Goal: Navigation & Orientation: Find specific page/section

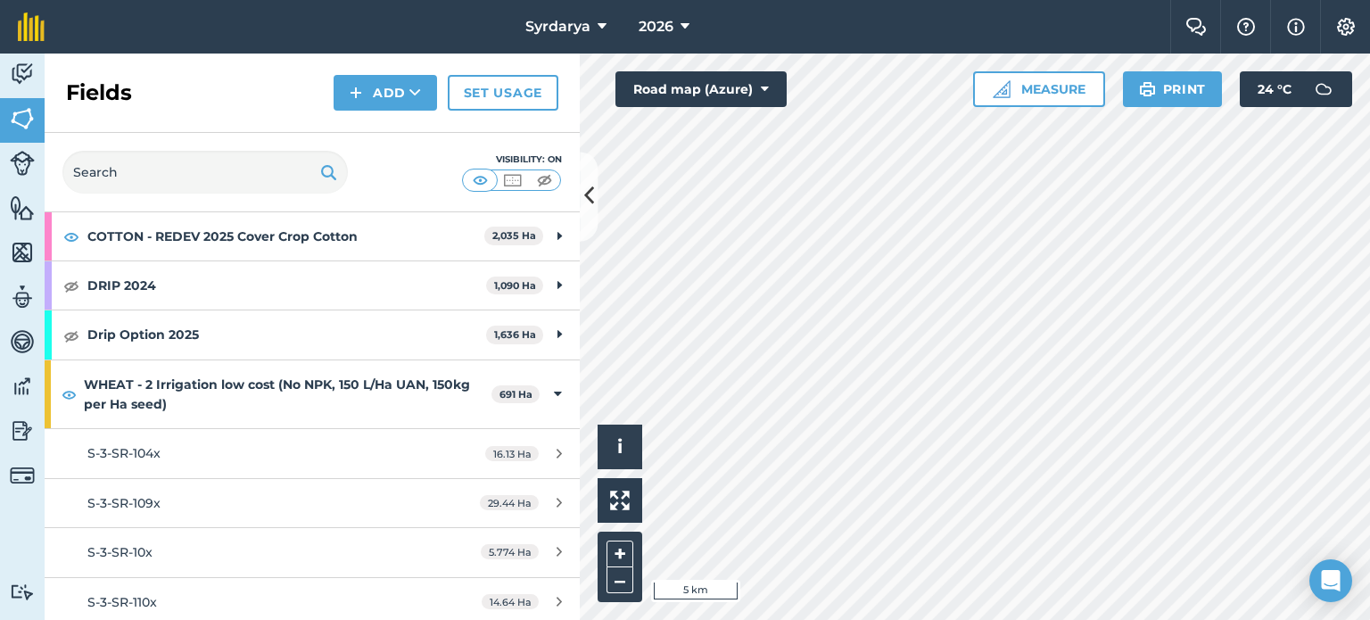
scroll to position [446, 0]
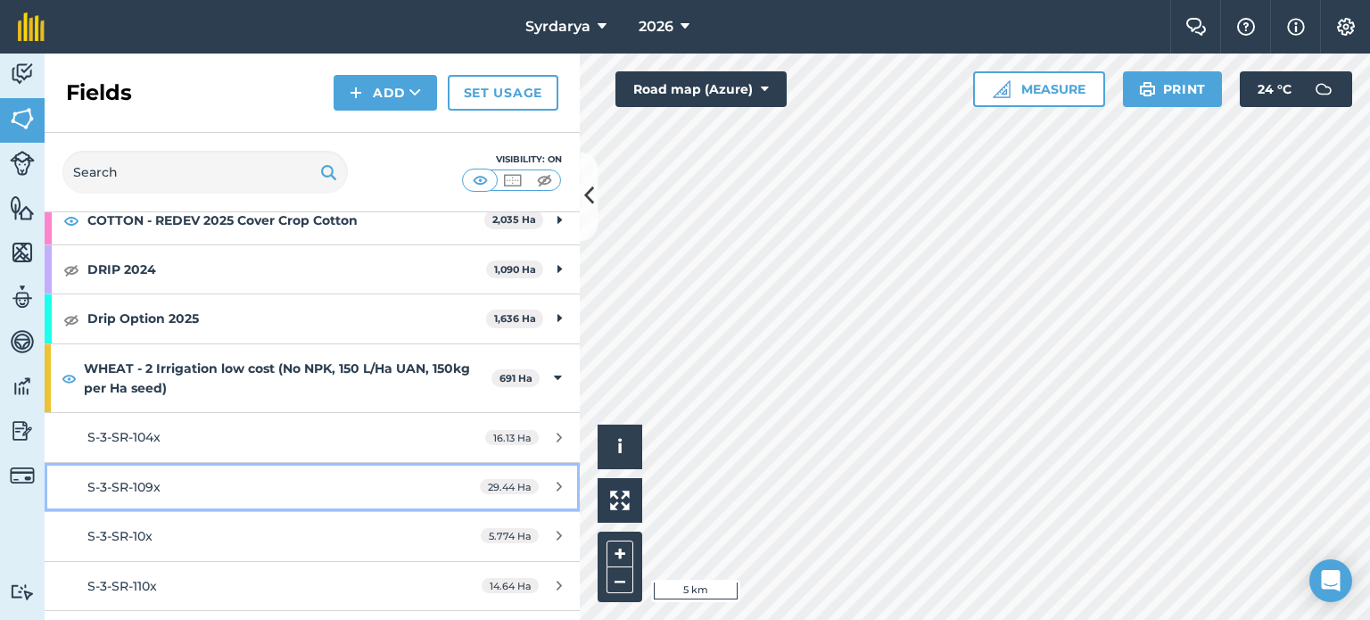
click at [164, 482] on div "S-3-SR-109x" at bounding box center [254, 487] width 335 height 20
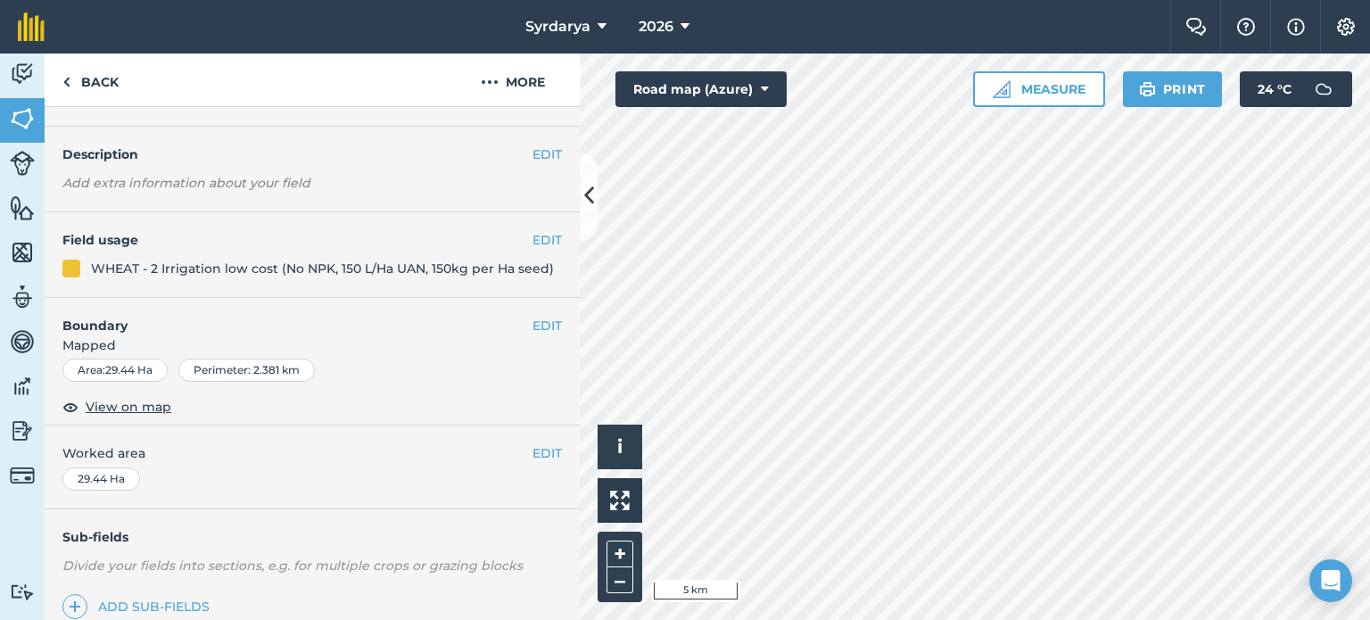
scroll to position [178, 0]
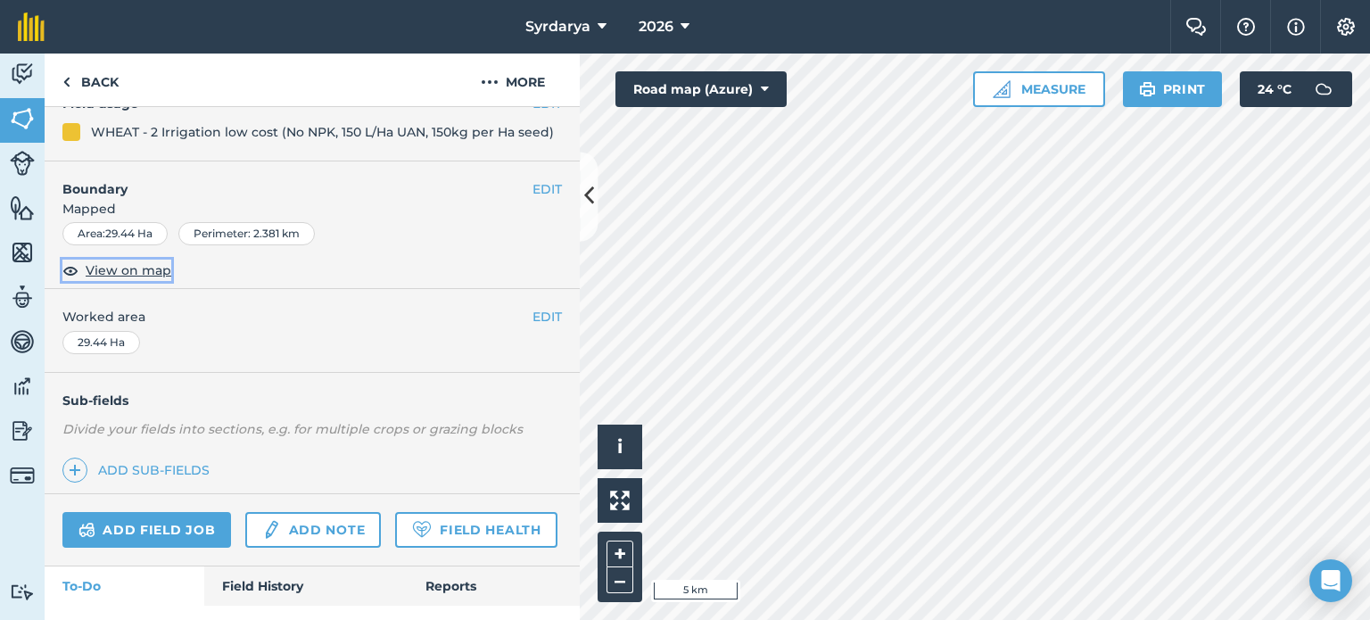
click at [107, 276] on span "View on map" at bounding box center [129, 270] width 86 height 20
click at [141, 531] on link "Add field job" at bounding box center [146, 530] width 169 height 36
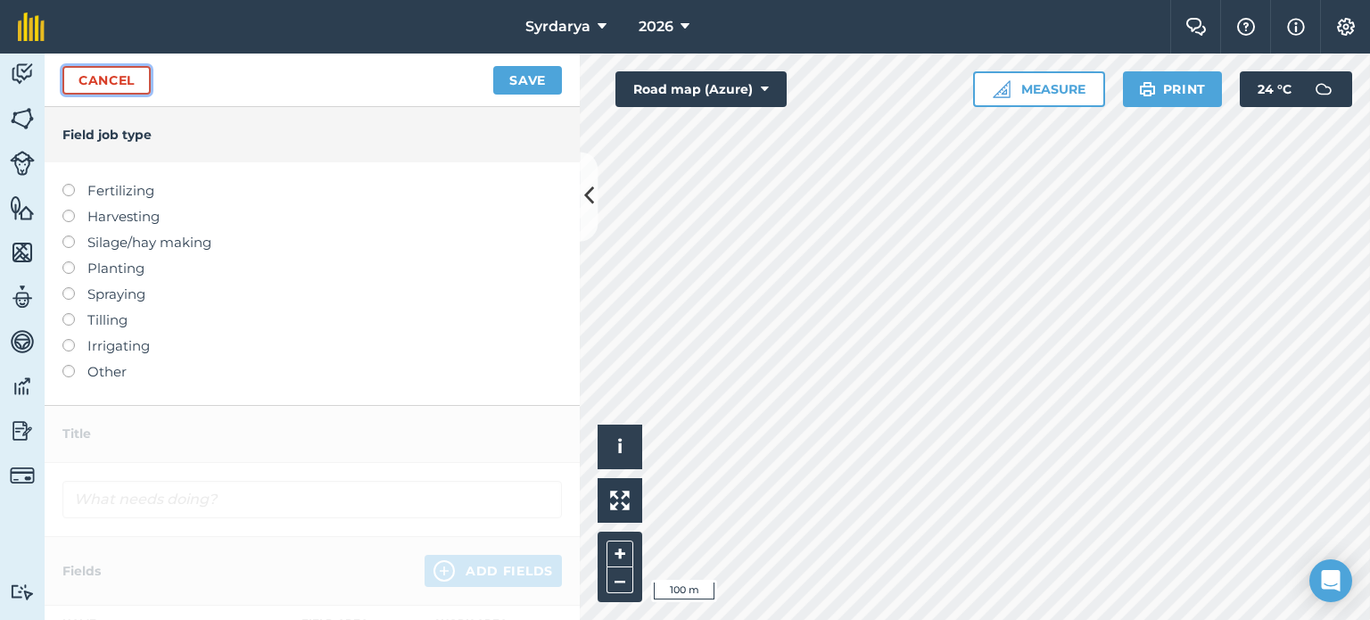
click at [117, 81] on link "Cancel" at bounding box center [106, 80] width 88 height 29
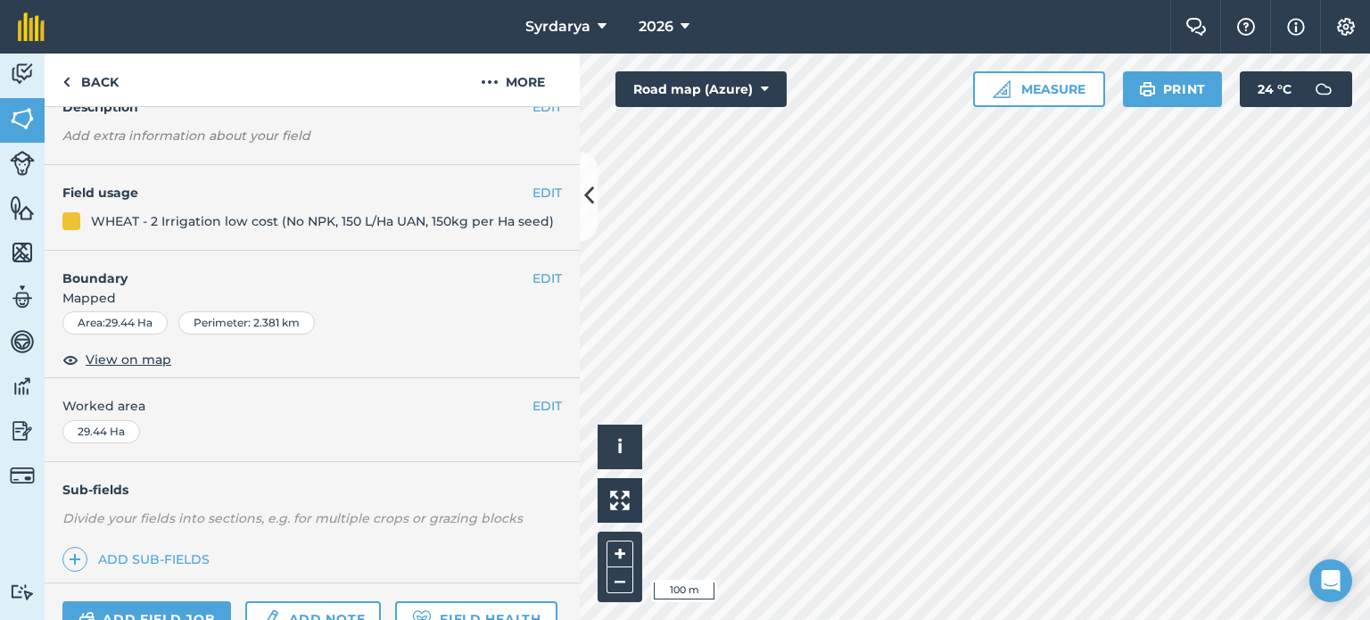
scroll to position [267, 0]
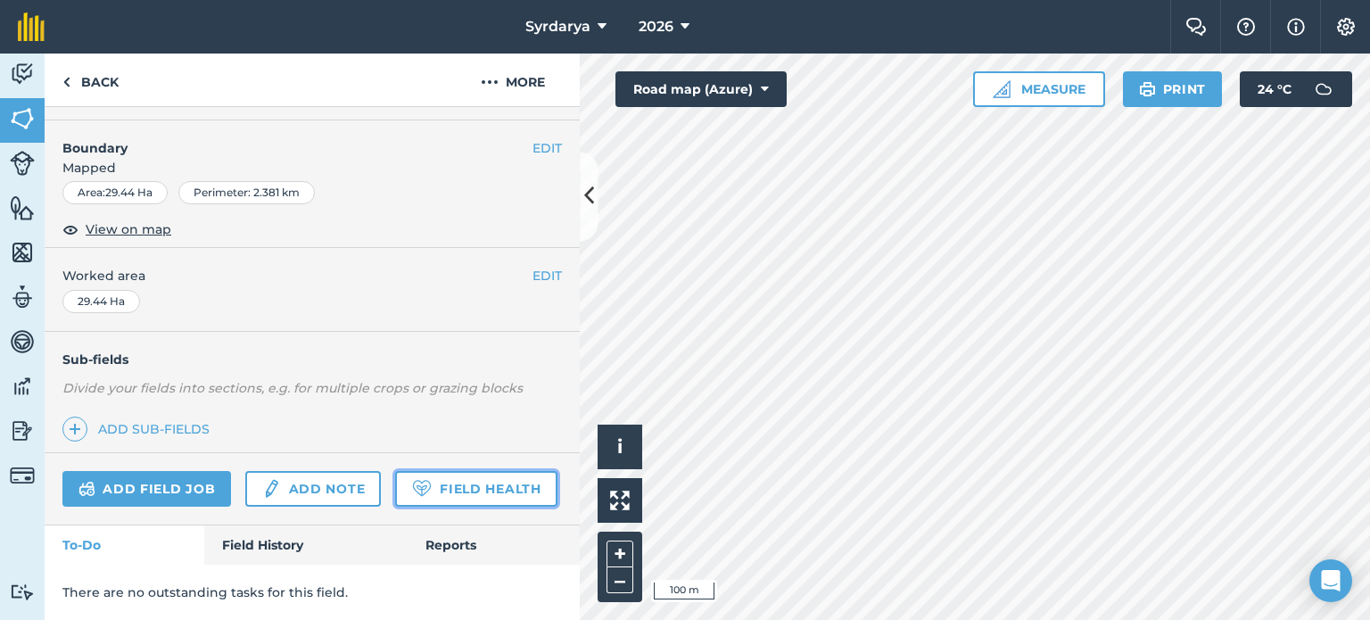
click at [395, 490] on link "Field Health" at bounding box center [475, 489] width 161 height 36
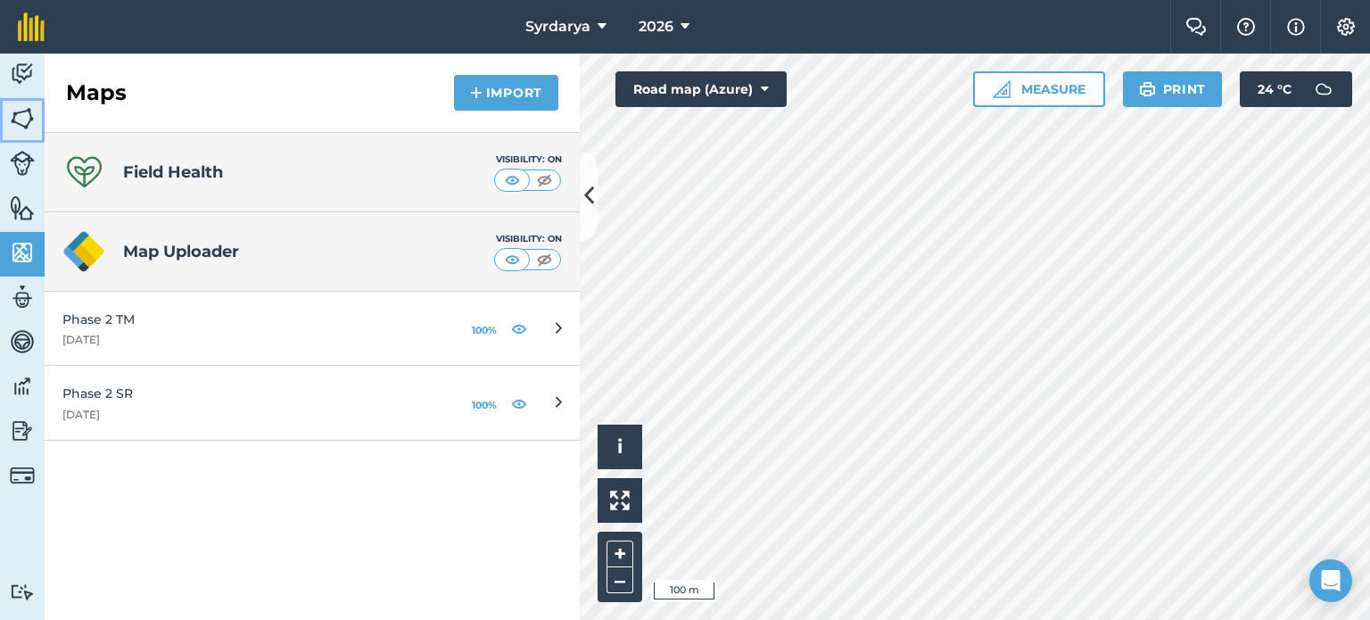
click at [18, 123] on img at bounding box center [22, 118] width 25 height 27
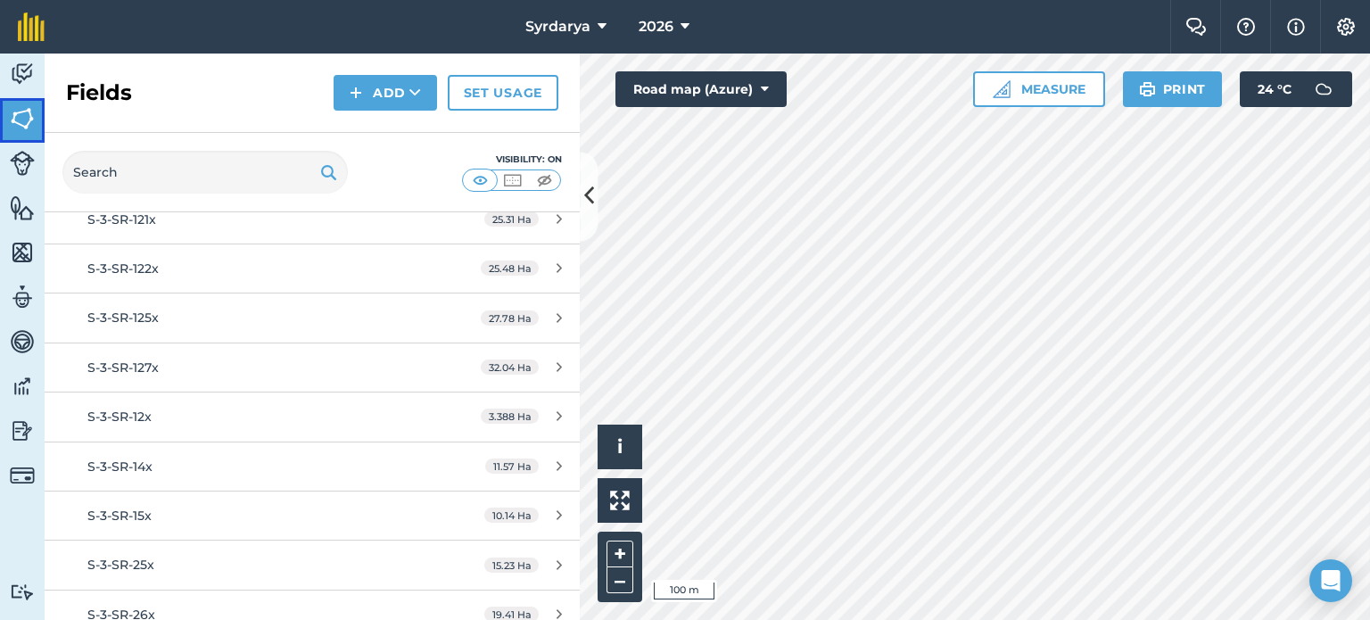
scroll to position [1070, 0]
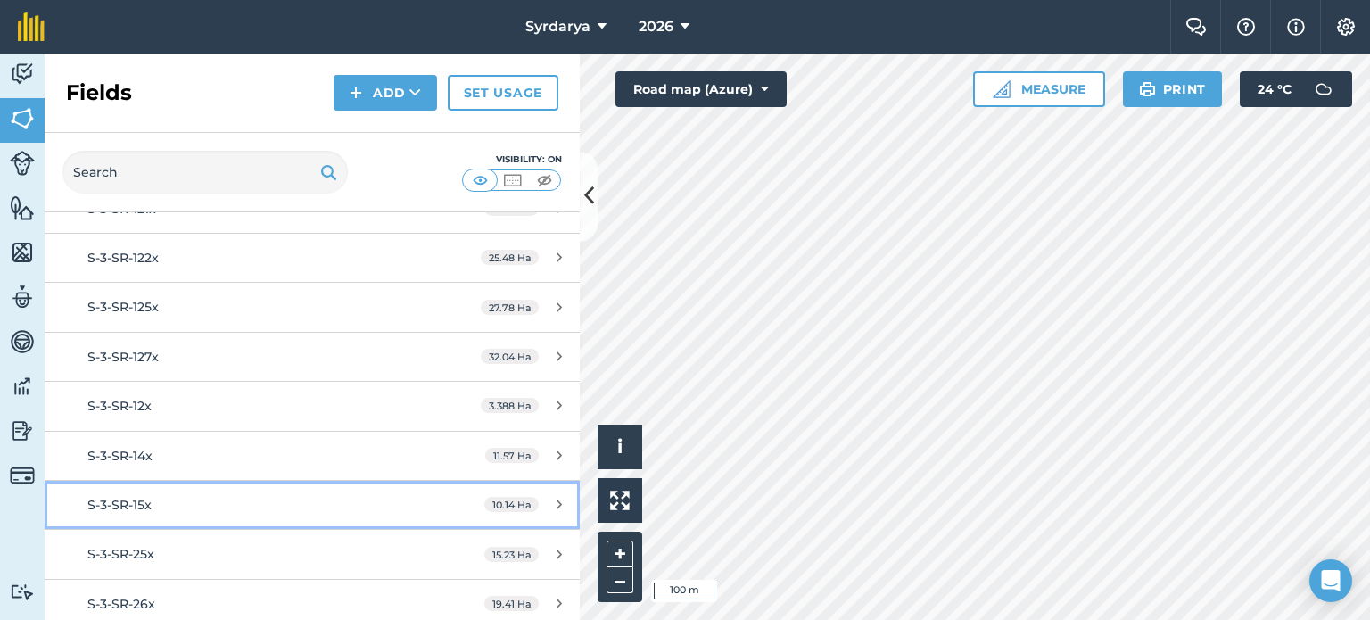
click at [171, 511] on link "S-3-SR-15x 10.14 Ha" at bounding box center [312, 505] width 535 height 48
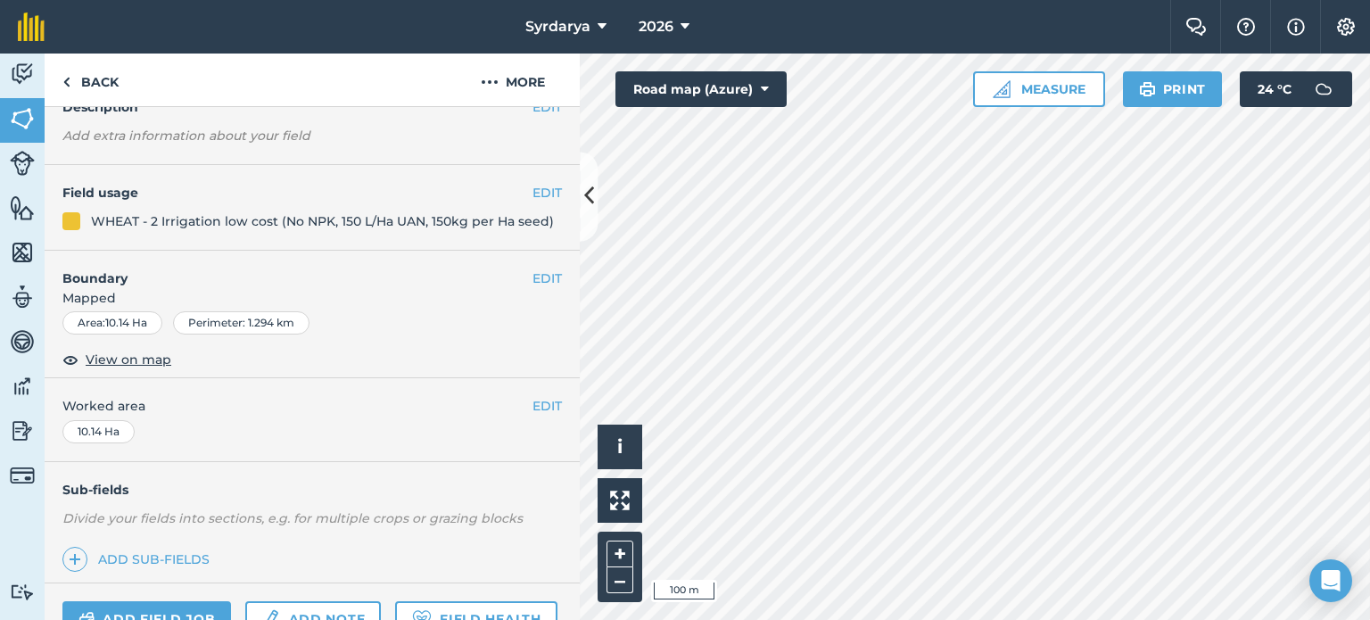
scroll to position [267, 0]
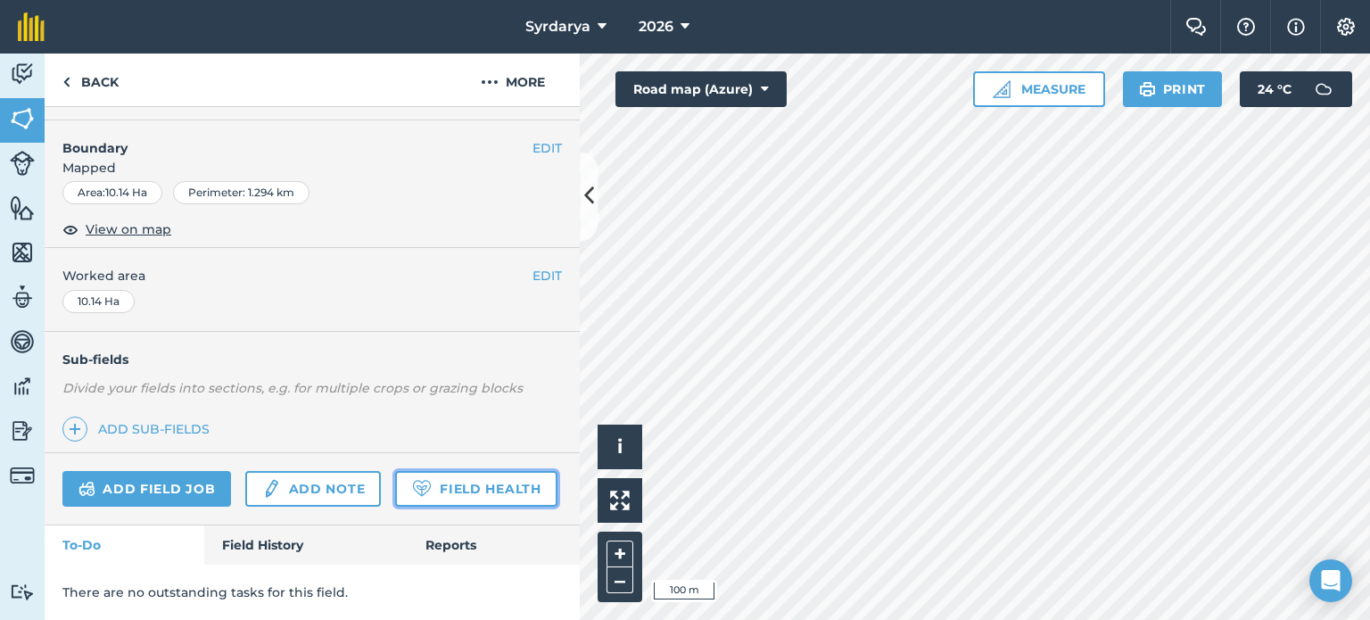
click at [395, 491] on link "Field Health" at bounding box center [475, 489] width 161 height 36
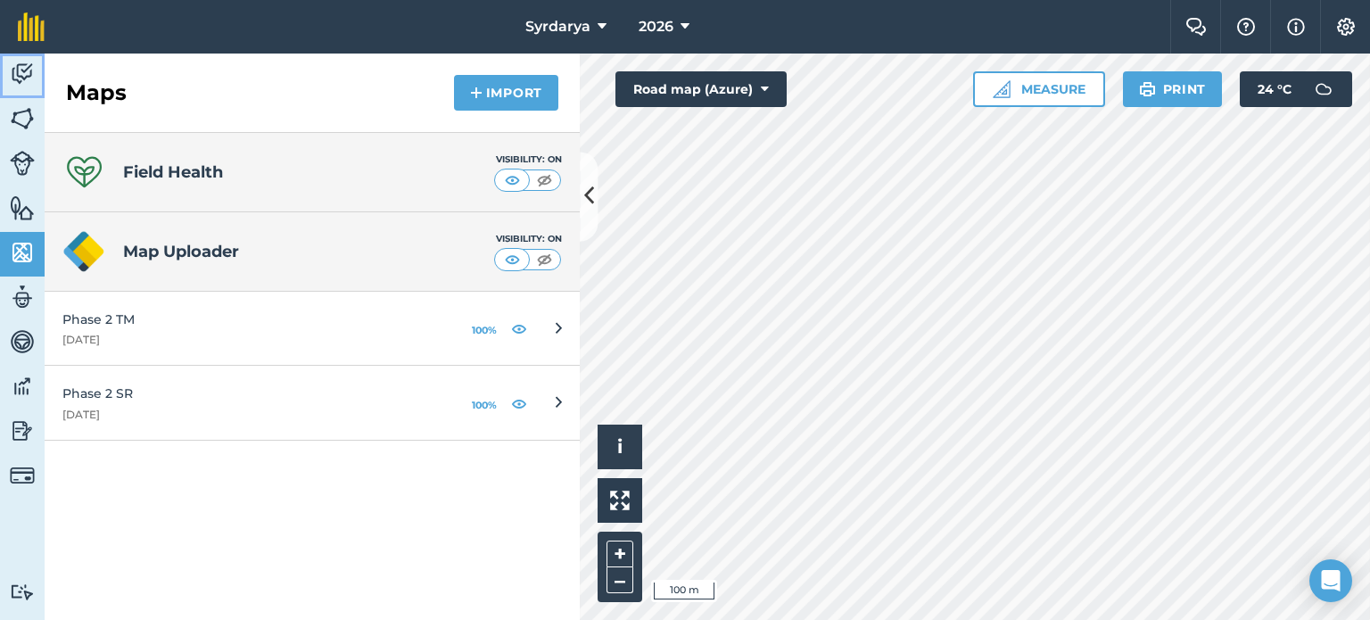
click at [12, 92] on link "Activity" at bounding box center [22, 76] width 45 height 45
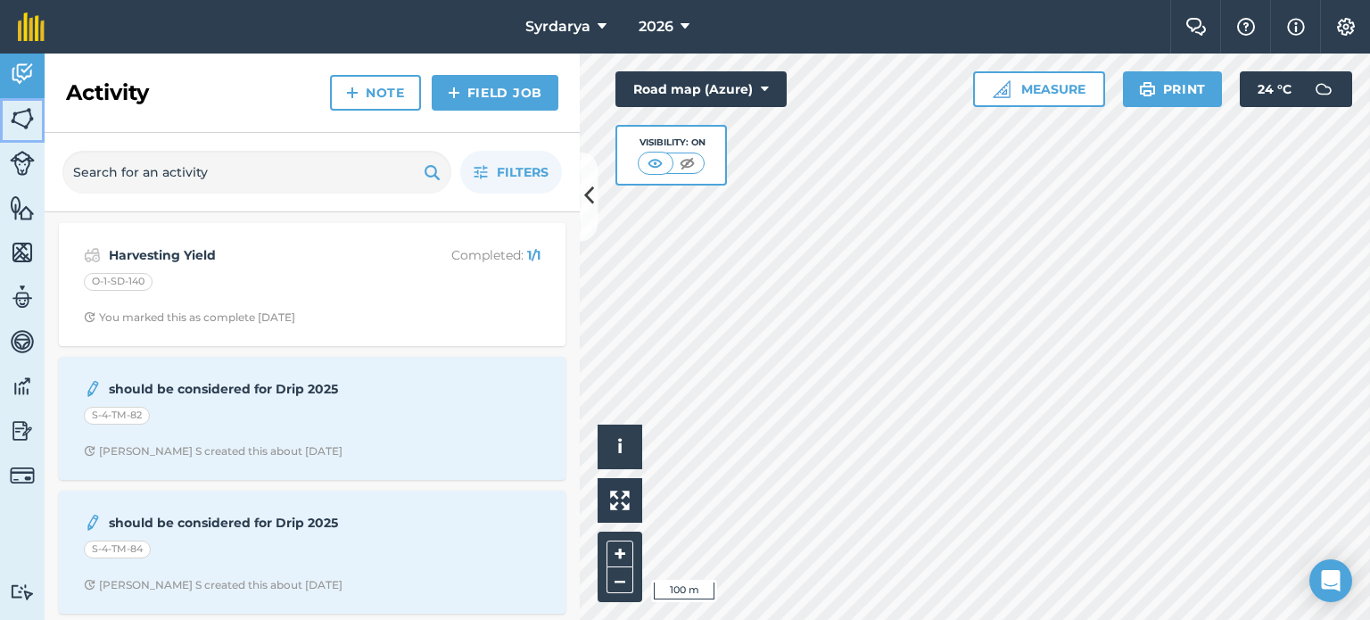
click at [14, 111] on img at bounding box center [22, 118] width 25 height 27
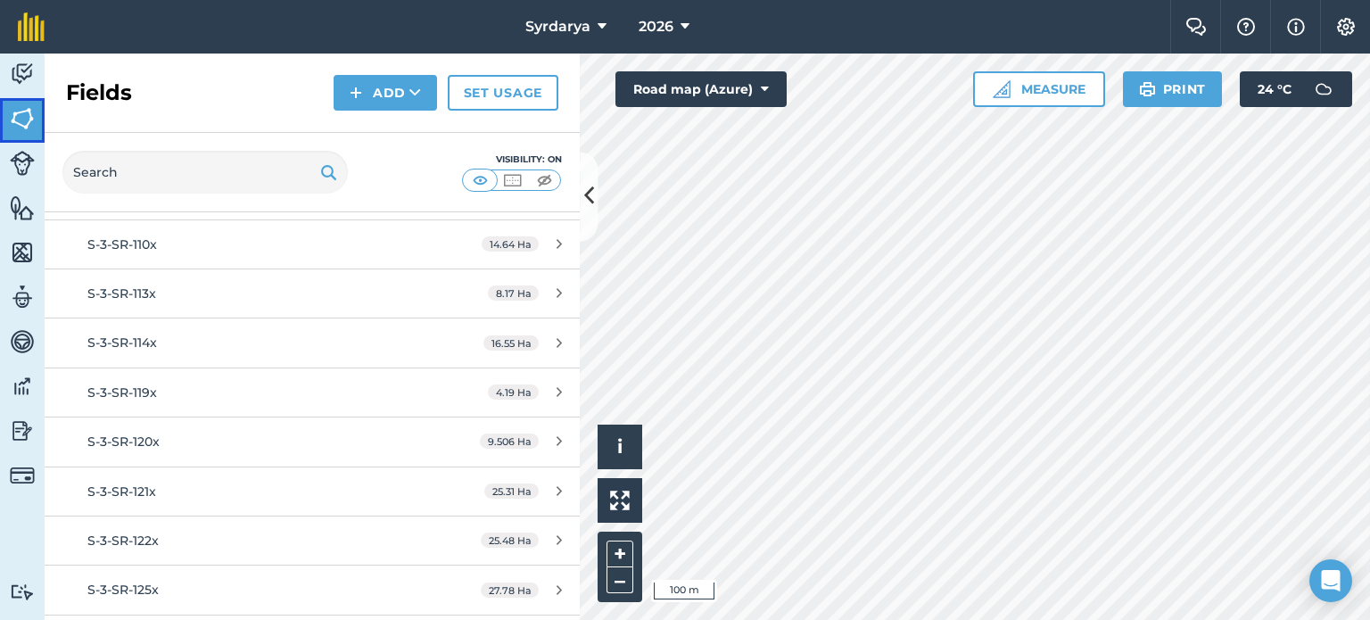
scroll to position [981, 0]
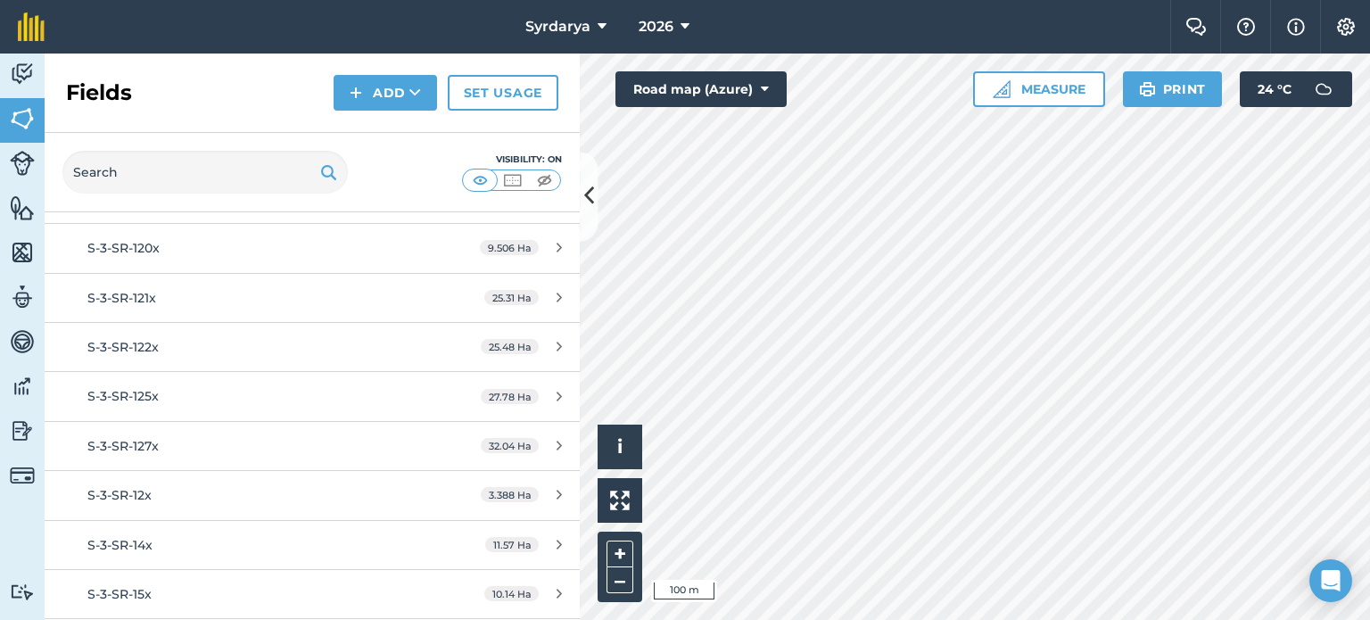
click at [148, 569] on div "S-3-SR-15x 10.14 Ha" at bounding box center [312, 593] width 535 height 49
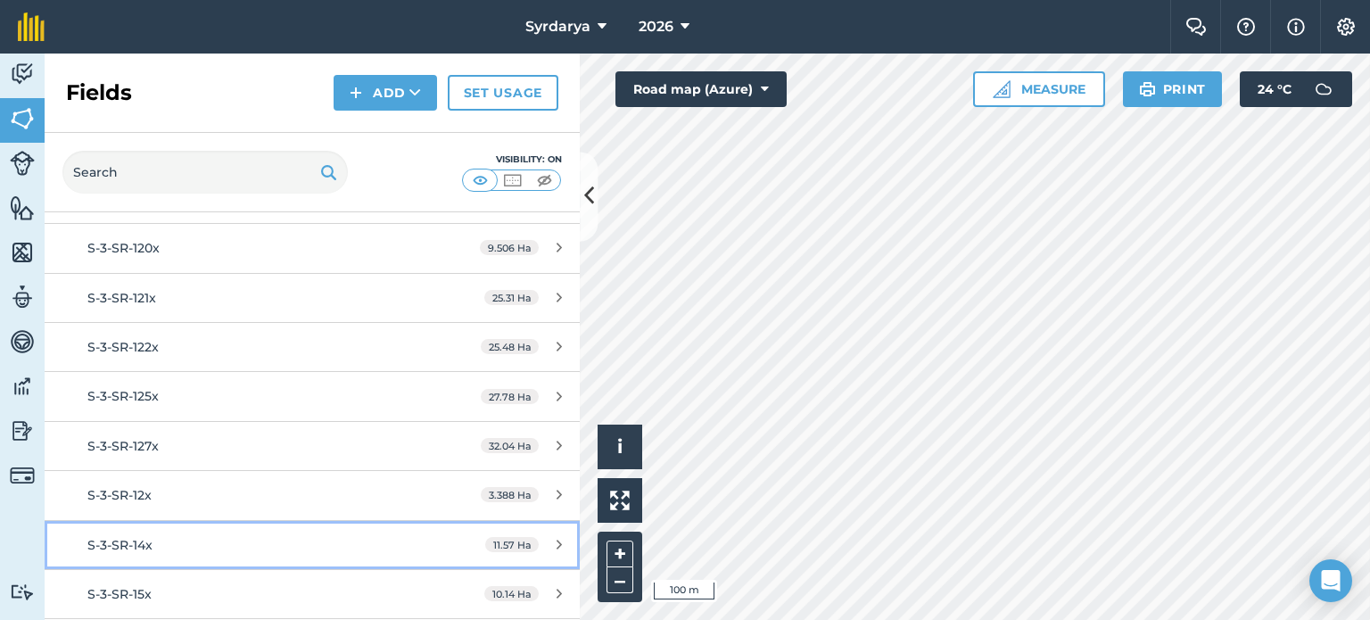
click at [144, 548] on div "S-3-SR-14x" at bounding box center [254, 545] width 335 height 20
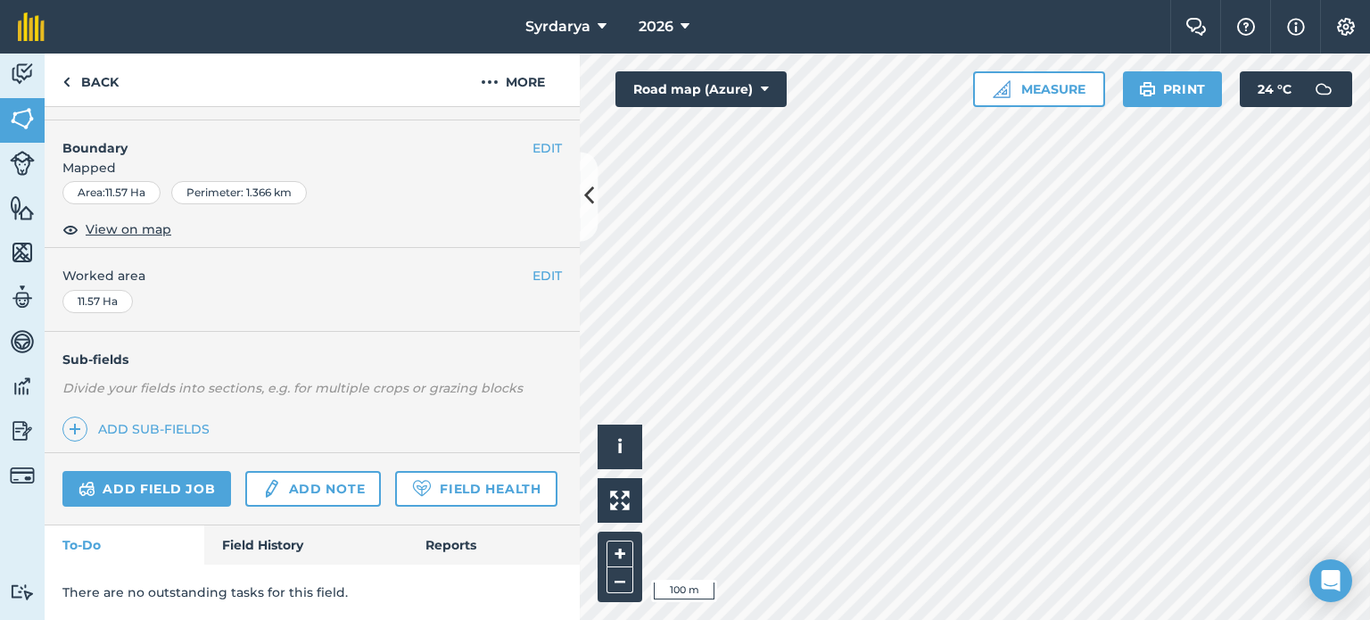
scroll to position [267, 0]
click at [395, 495] on link "Field Health" at bounding box center [475, 489] width 161 height 36
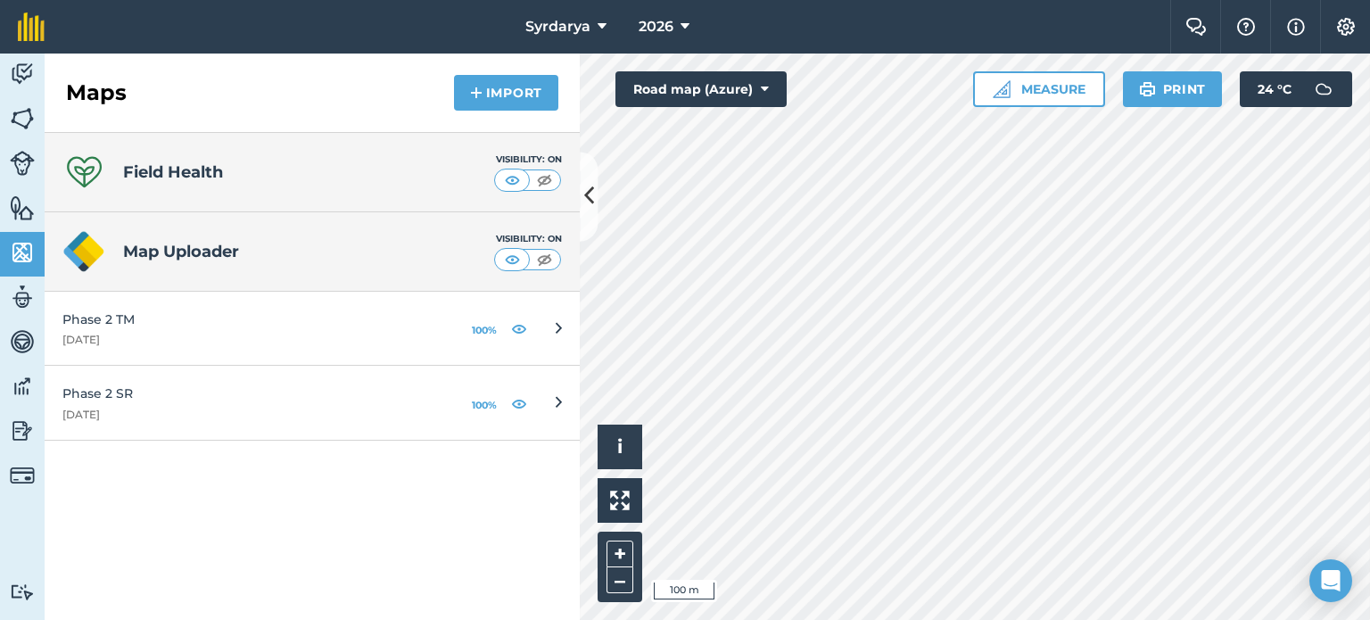
click at [198, 185] on div "Field Health Visibility: On" at bounding box center [312, 172] width 535 height 79
click at [1329, 579] on icon "Open Intercom Messenger" at bounding box center [1330, 580] width 21 height 23
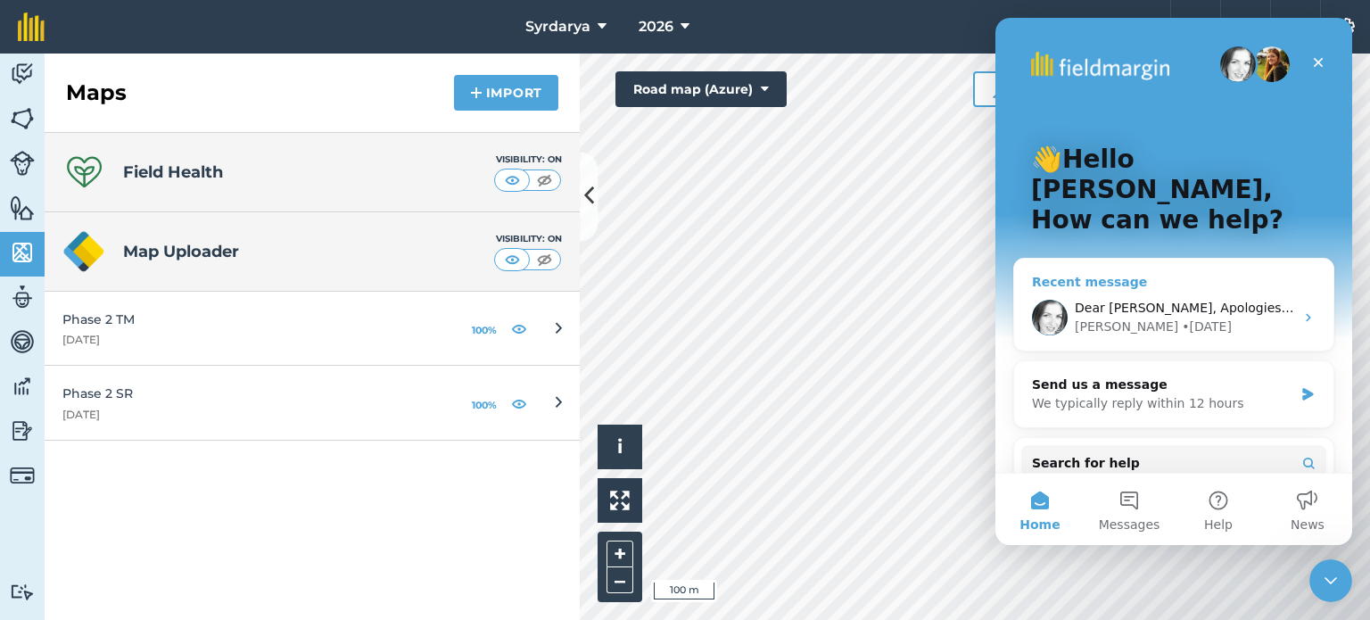
click at [1218, 317] on div "[PERSON_NAME] • [DATE]" at bounding box center [1183, 326] width 219 height 19
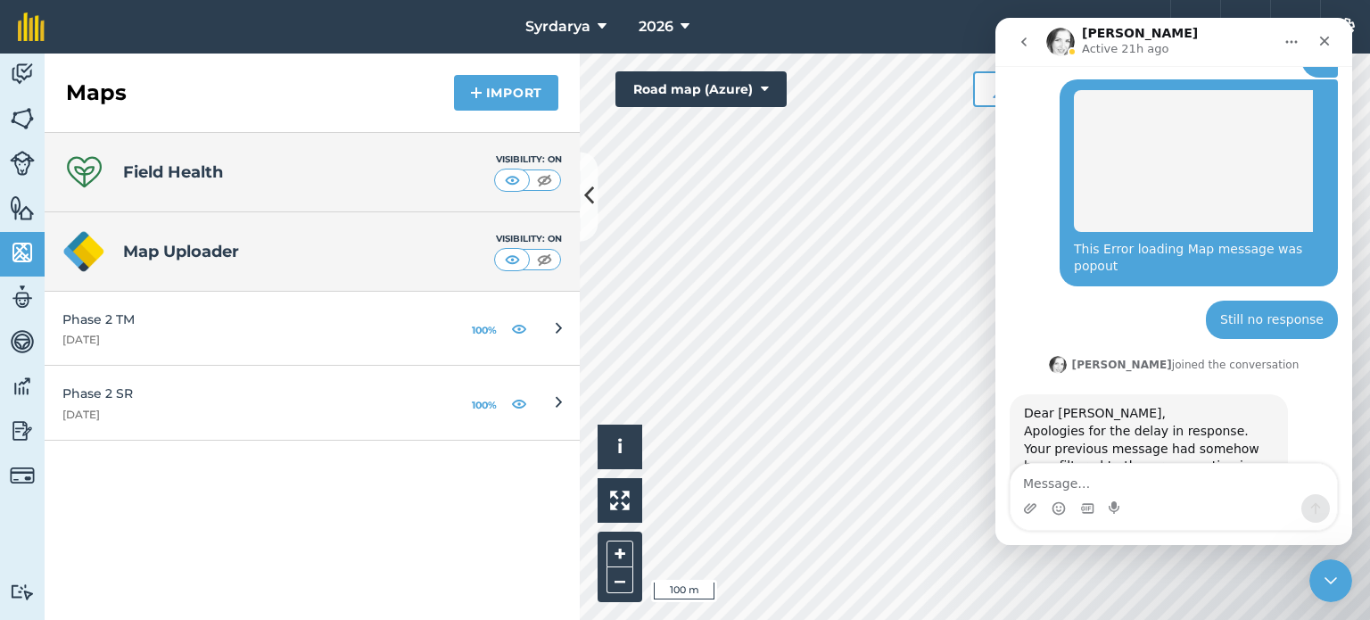
scroll to position [954, 0]
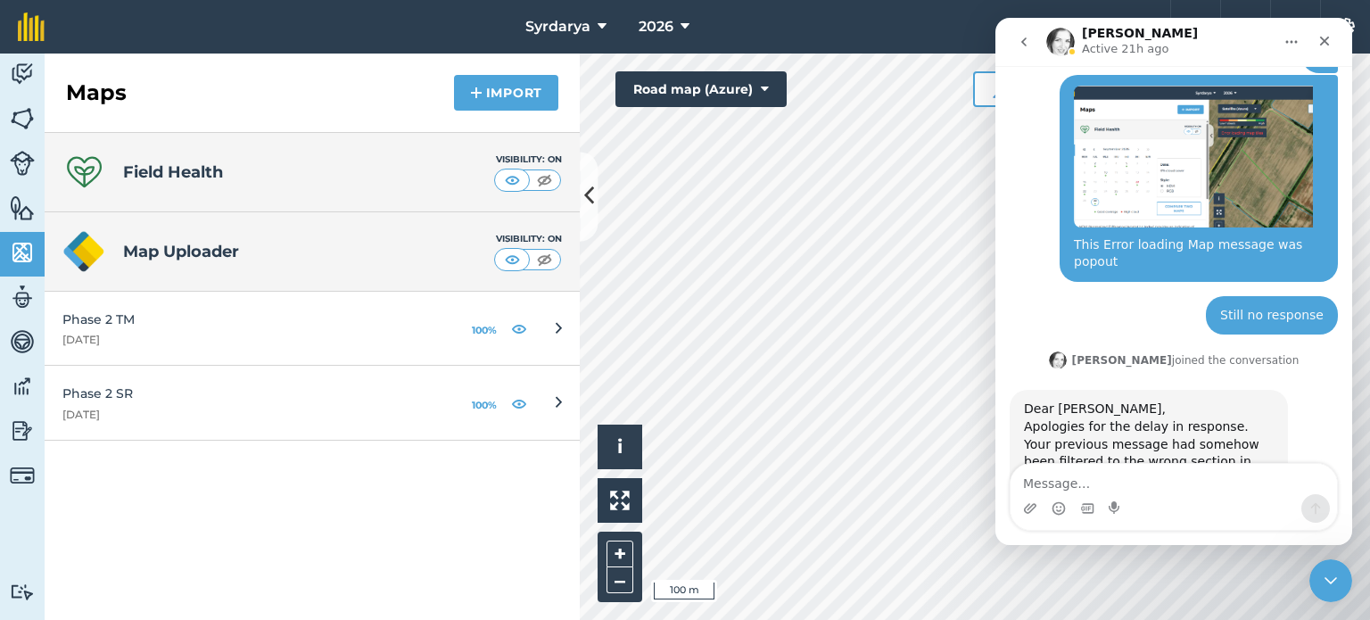
click at [1017, 49] on button "go back" at bounding box center [1024, 42] width 34 height 34
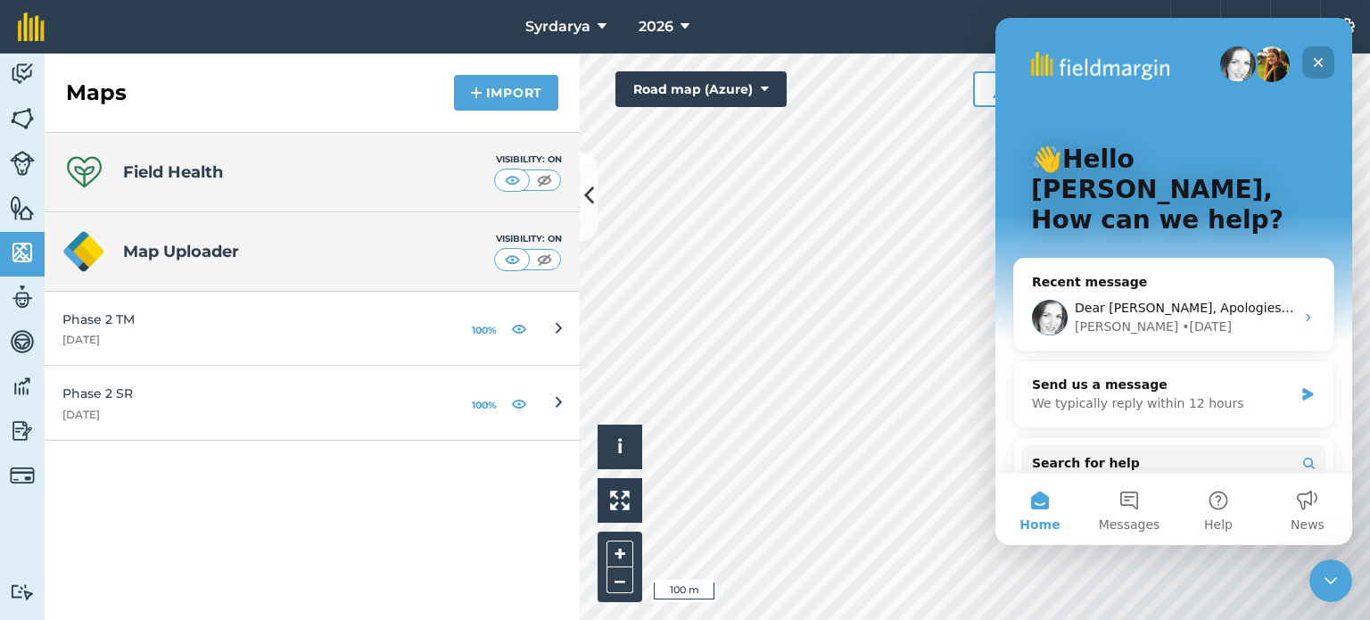
click at [1313, 55] on icon "Close" at bounding box center [1318, 62] width 14 height 14
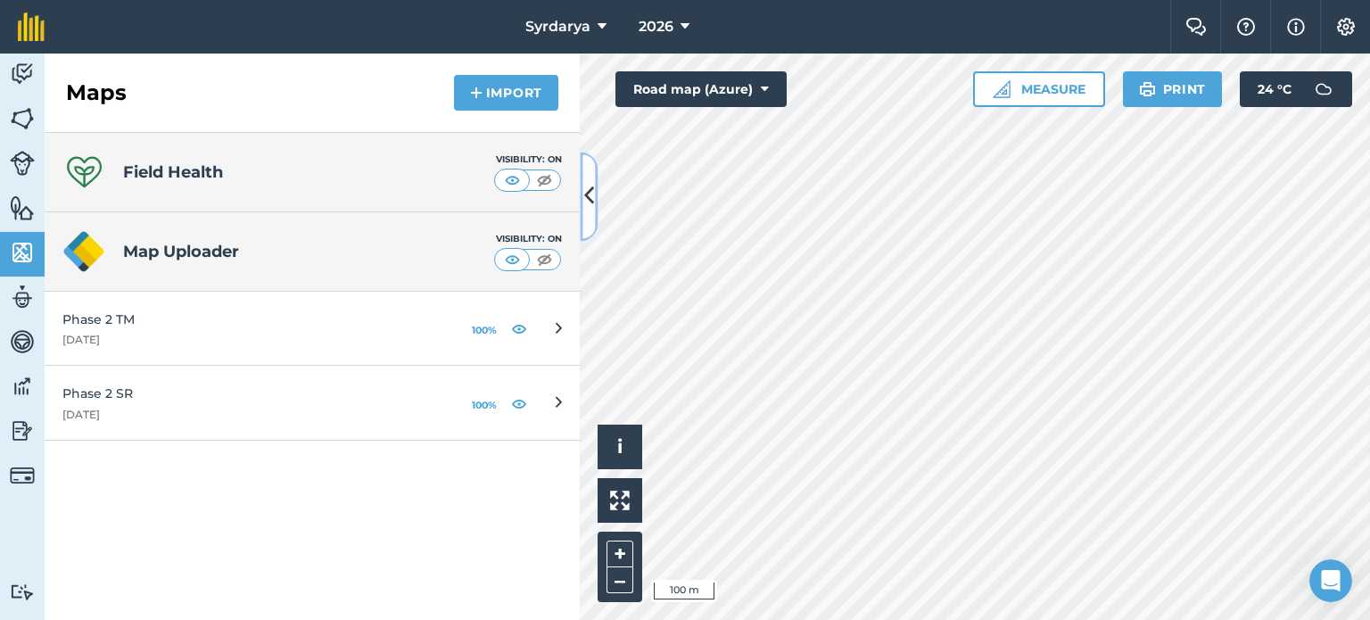
click at [589, 186] on icon at bounding box center [589, 196] width 10 height 31
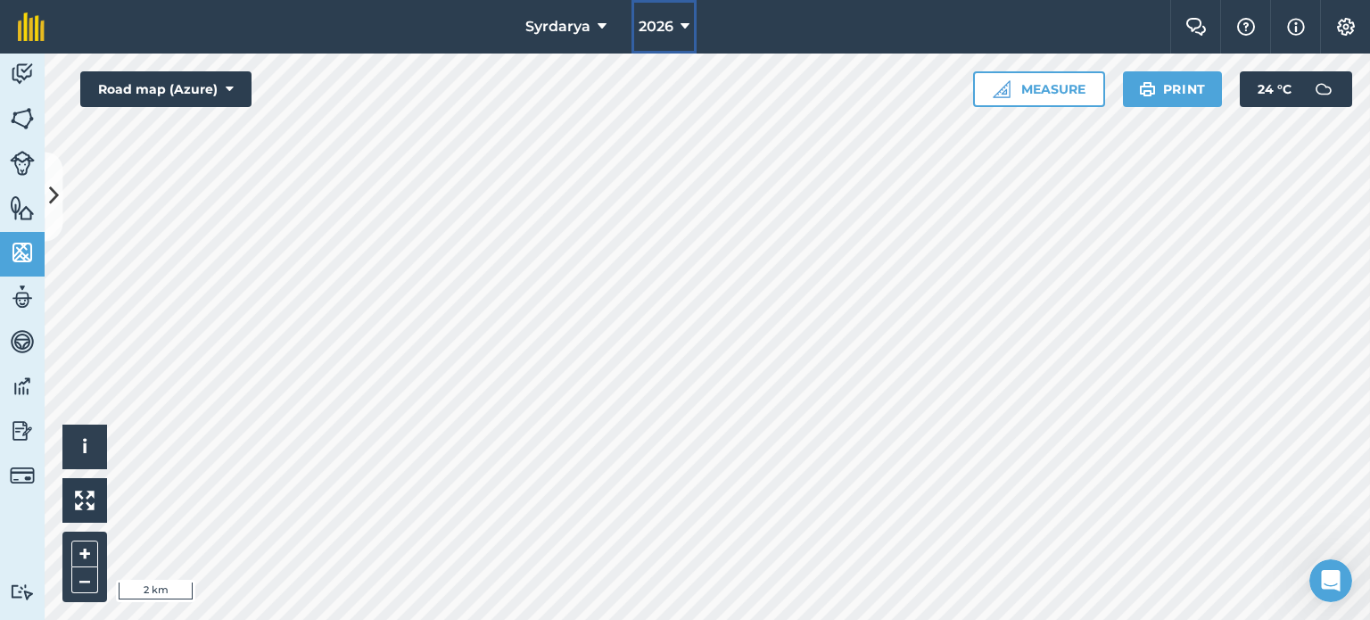
click at [669, 30] on span "2026" at bounding box center [655, 26] width 35 height 21
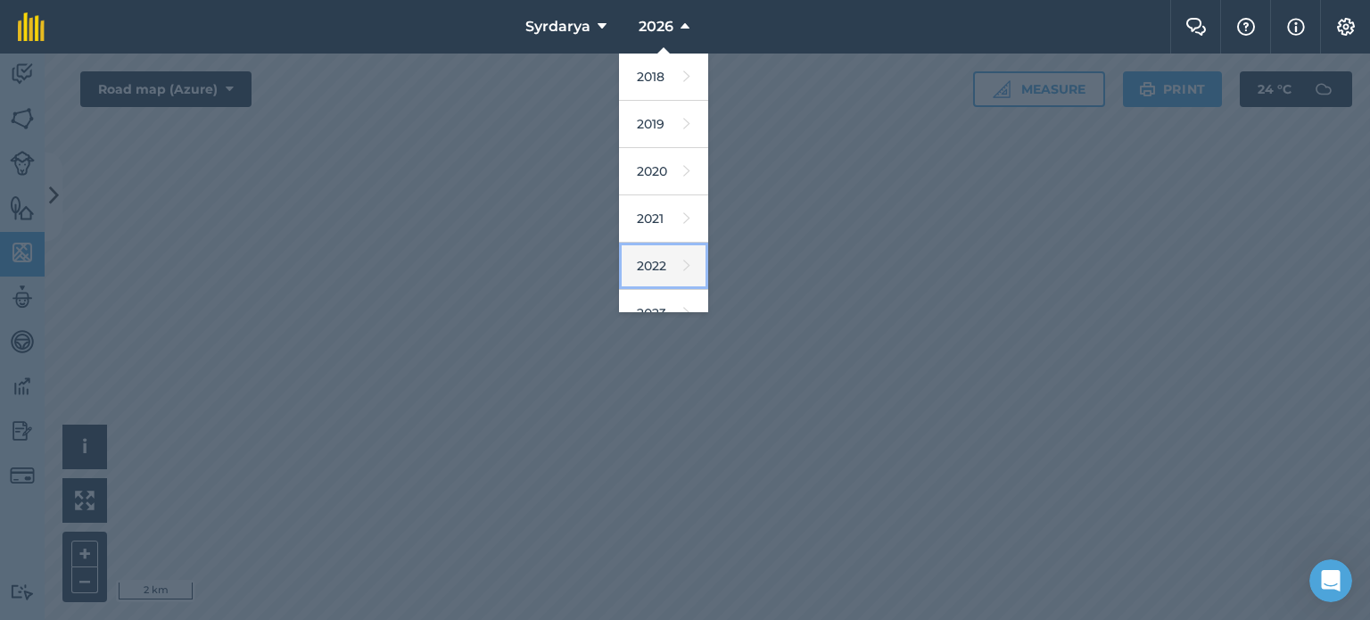
click at [660, 253] on link "2022" at bounding box center [663, 266] width 89 height 47
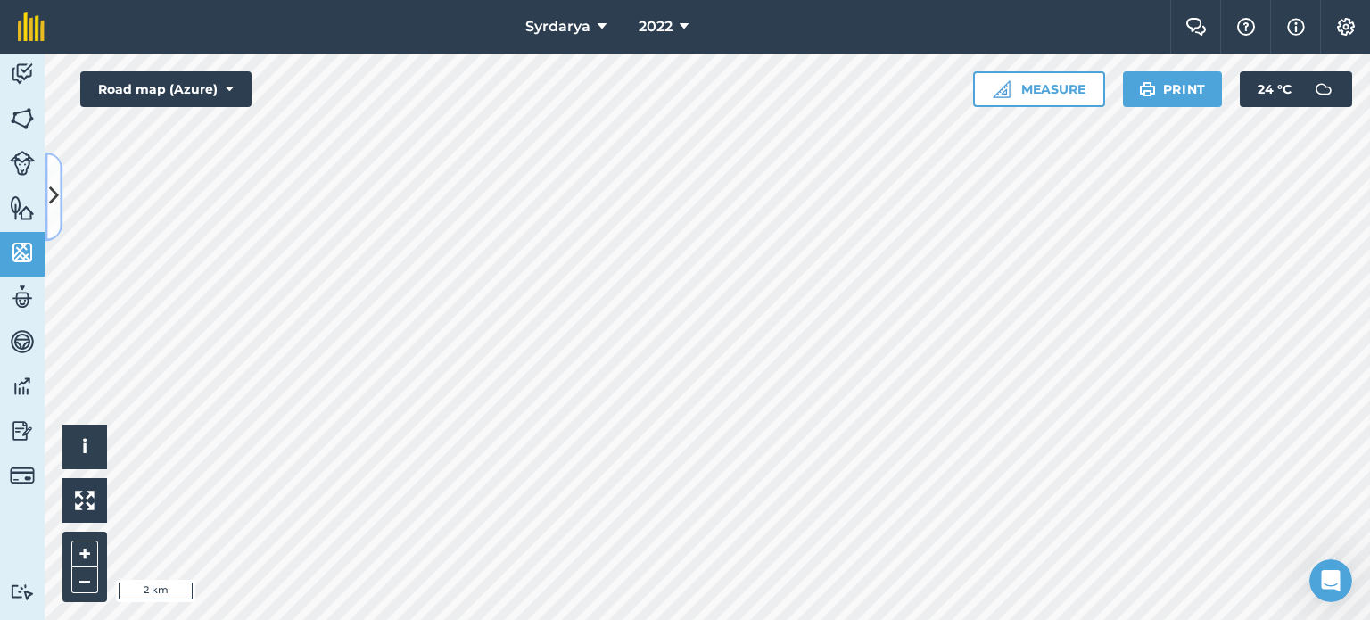
click at [54, 198] on icon at bounding box center [54, 196] width 10 height 31
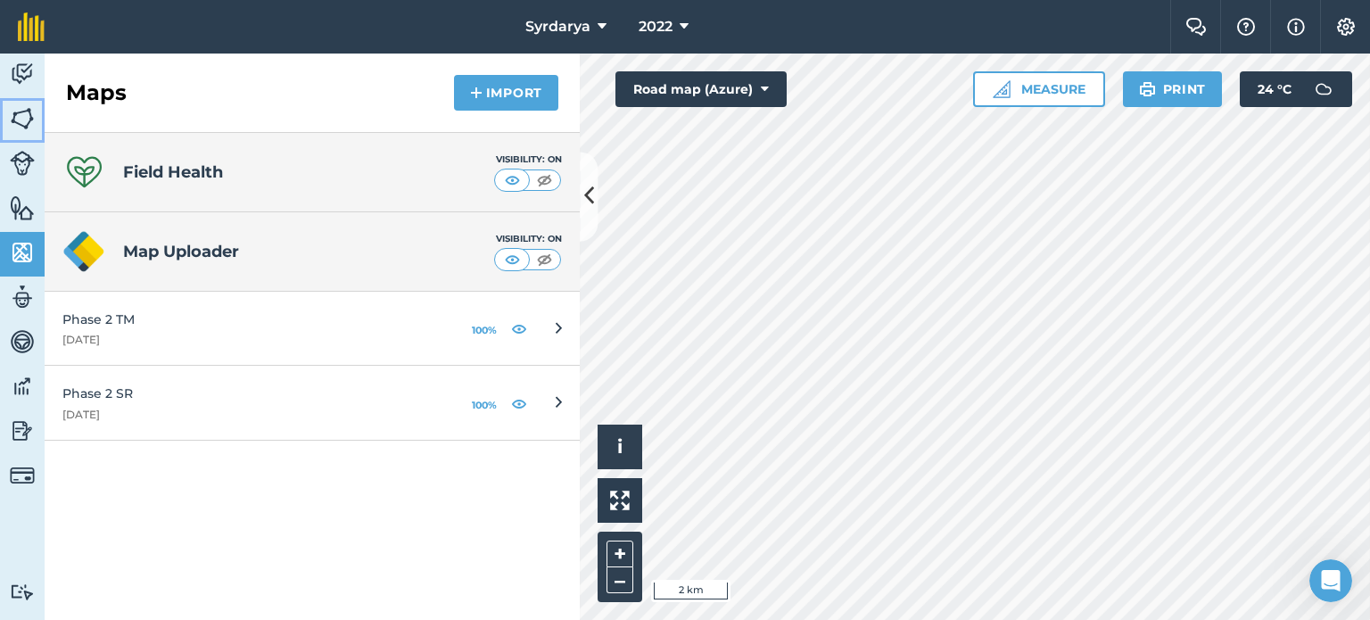
click at [29, 124] on img at bounding box center [22, 118] width 25 height 27
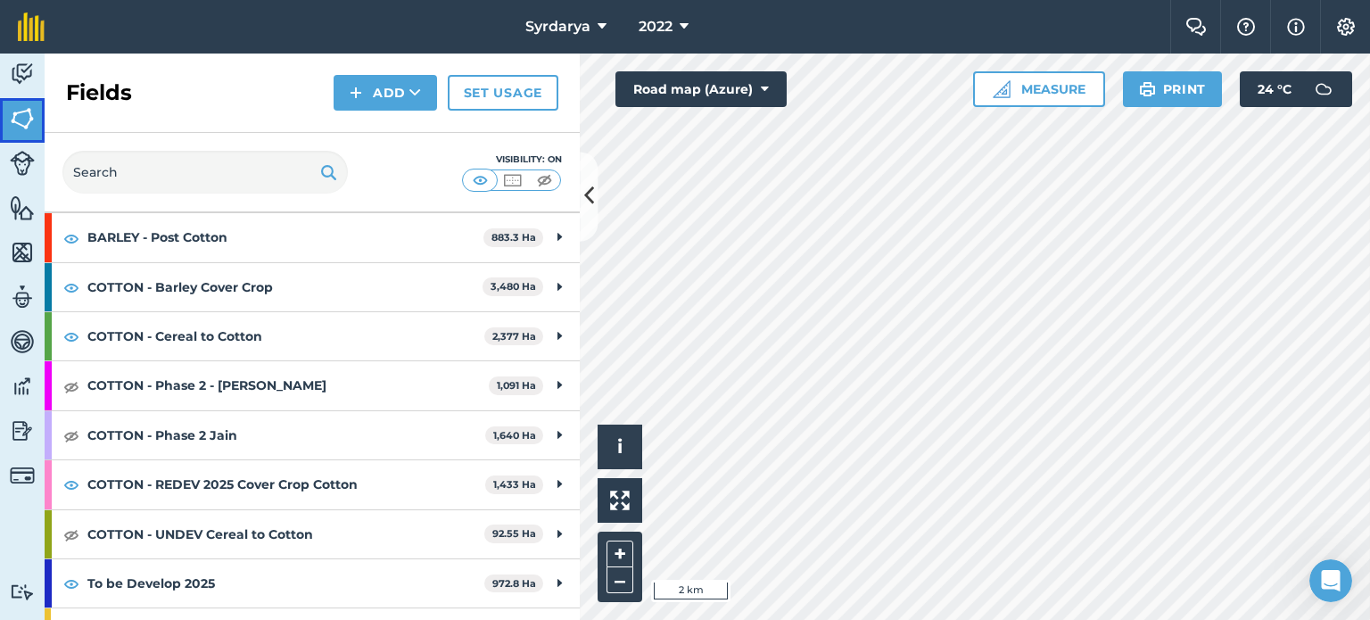
scroll to position [268, 0]
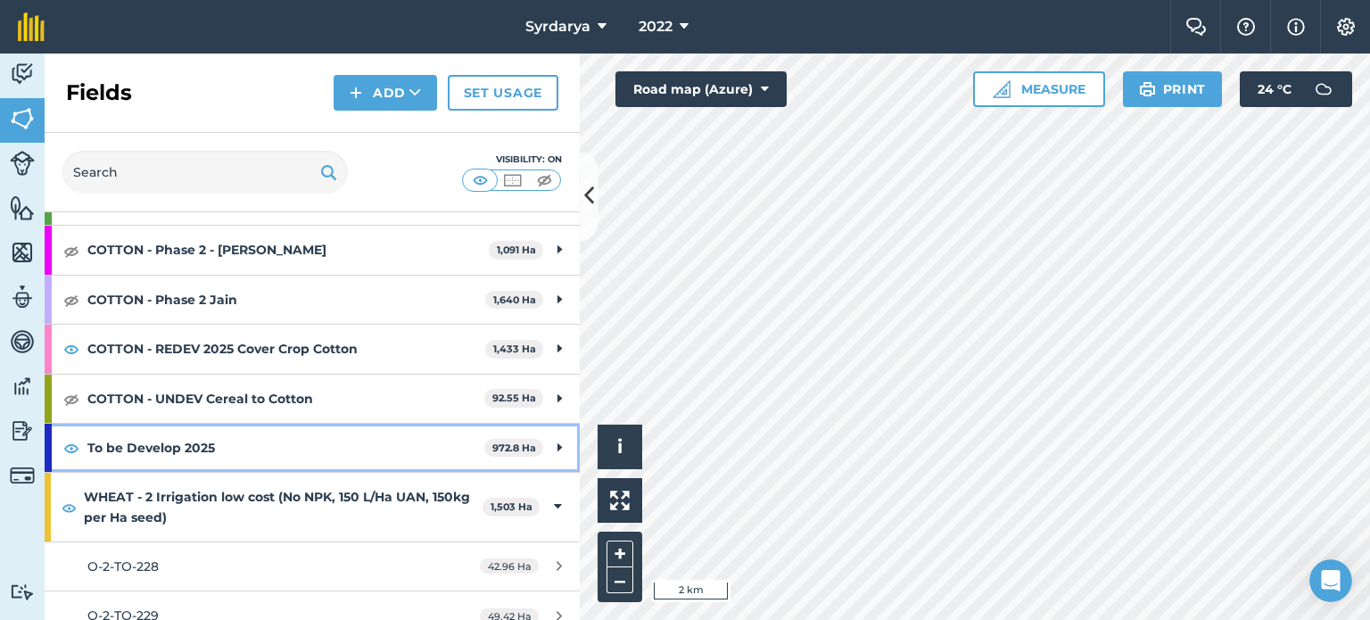
click at [212, 442] on strong "To be Develop 2025" at bounding box center [285, 448] width 397 height 48
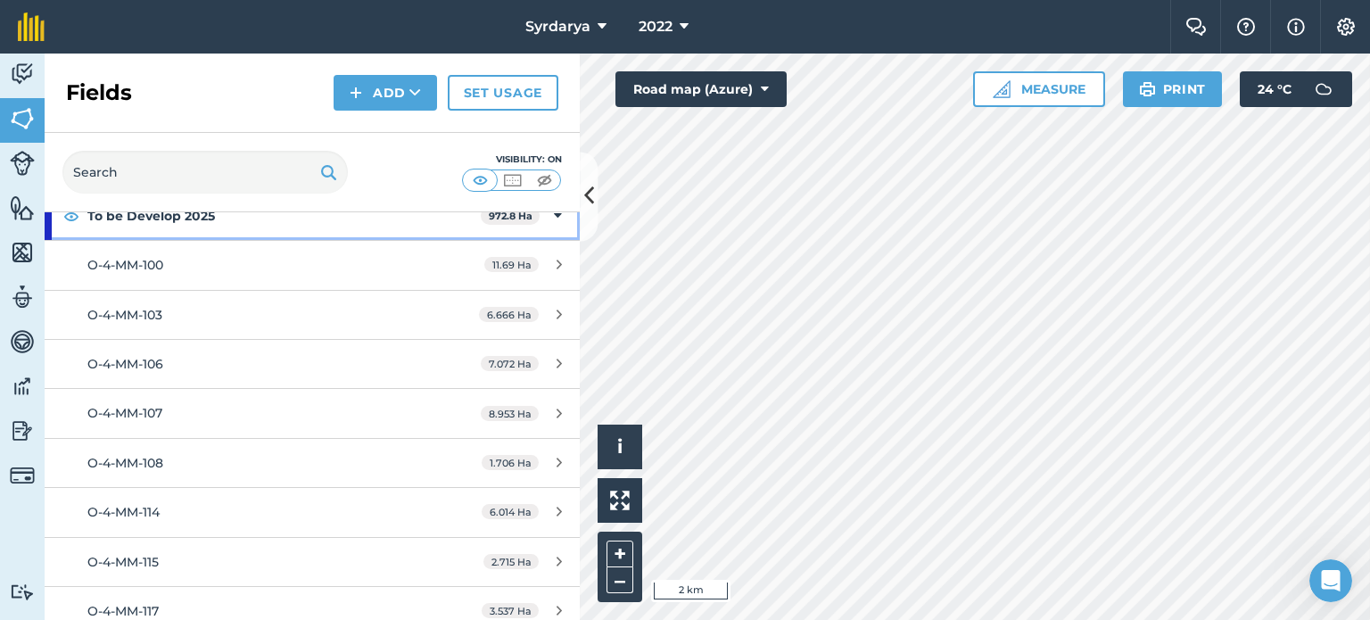
scroll to position [446, 0]
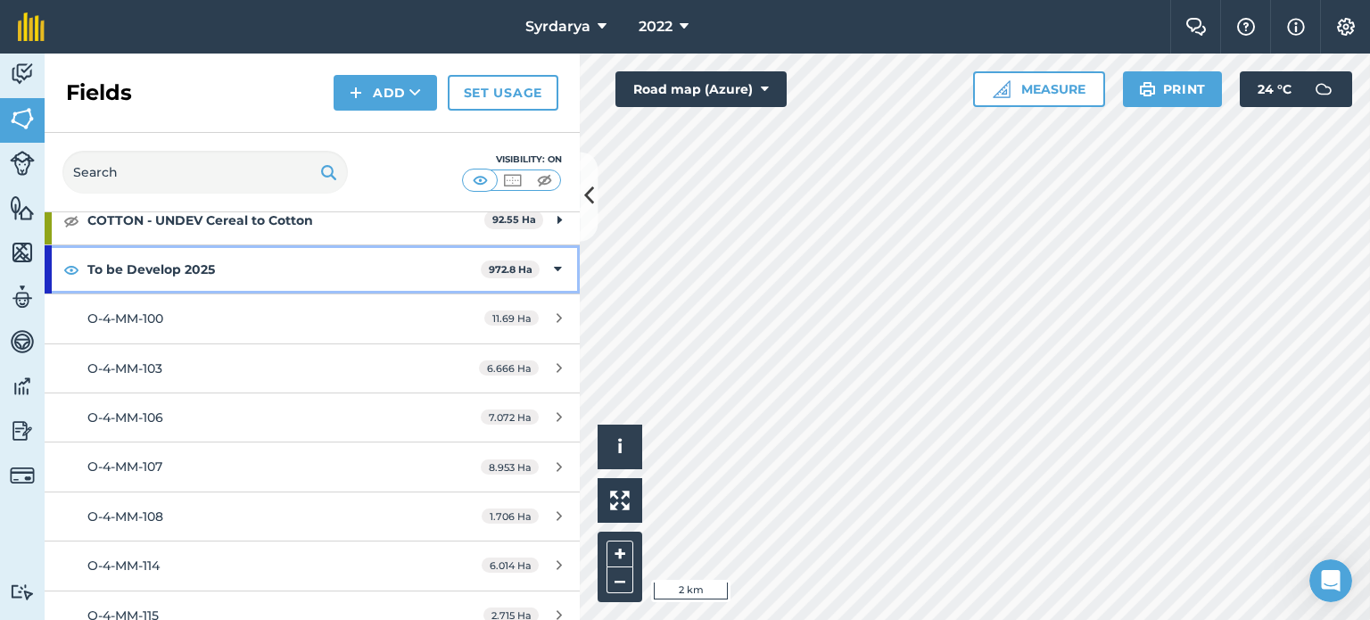
click at [554, 264] on icon at bounding box center [558, 269] width 8 height 20
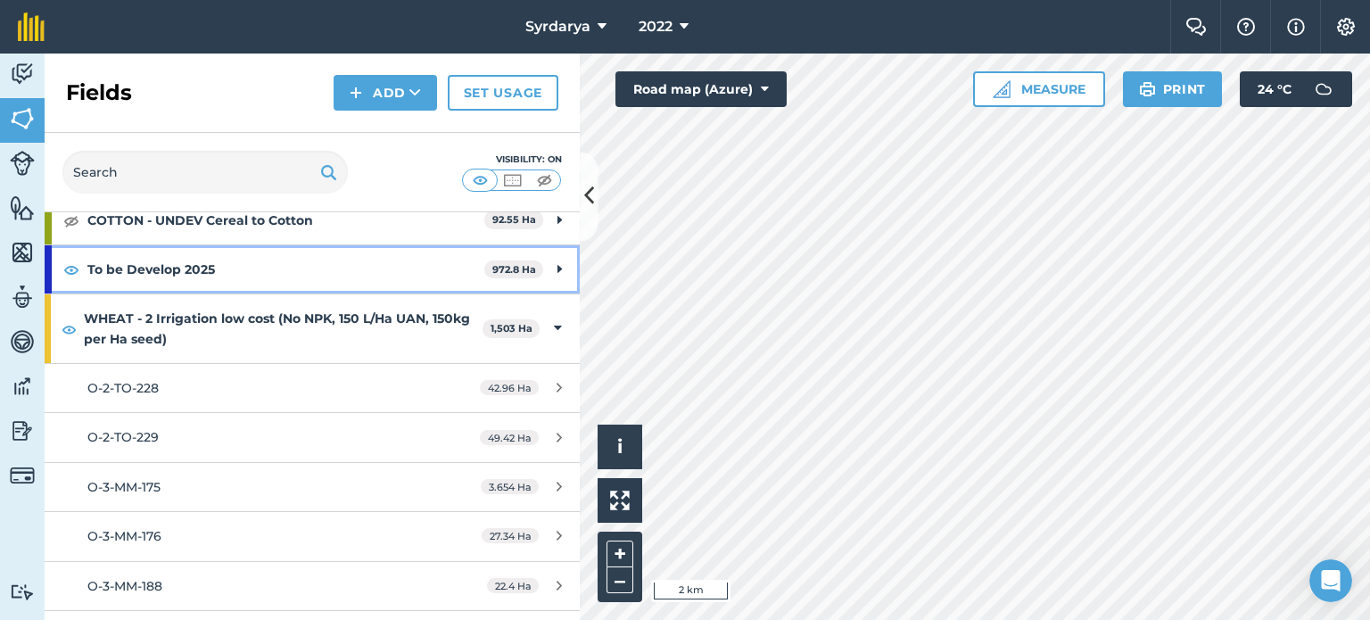
click at [541, 264] on div "To be Develop 2025 972.8 Ha" at bounding box center [312, 269] width 535 height 48
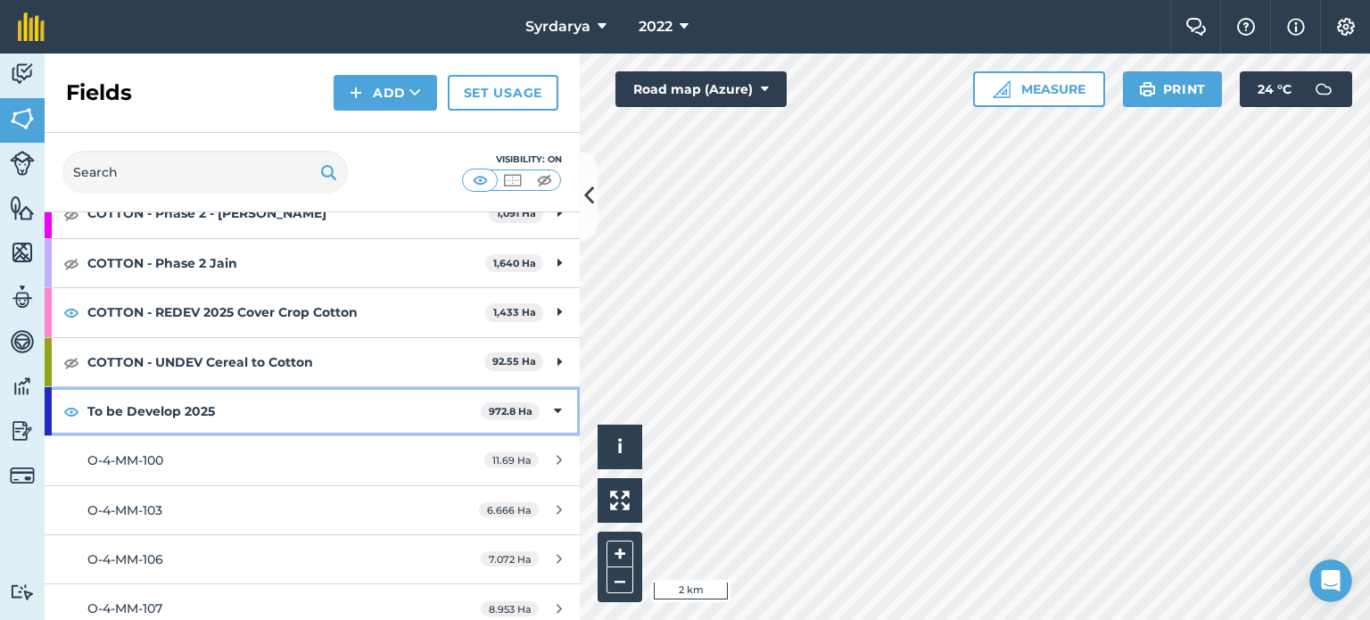
scroll to position [268, 0]
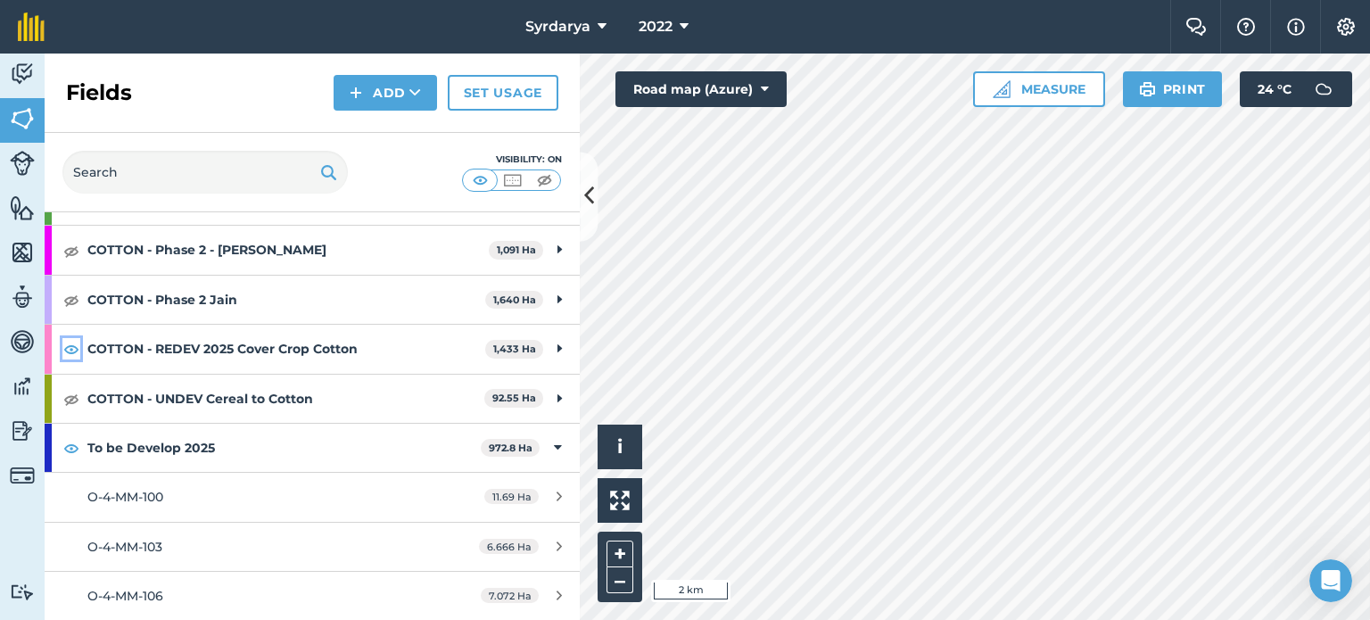
click at [71, 350] on img at bounding box center [71, 348] width 16 height 21
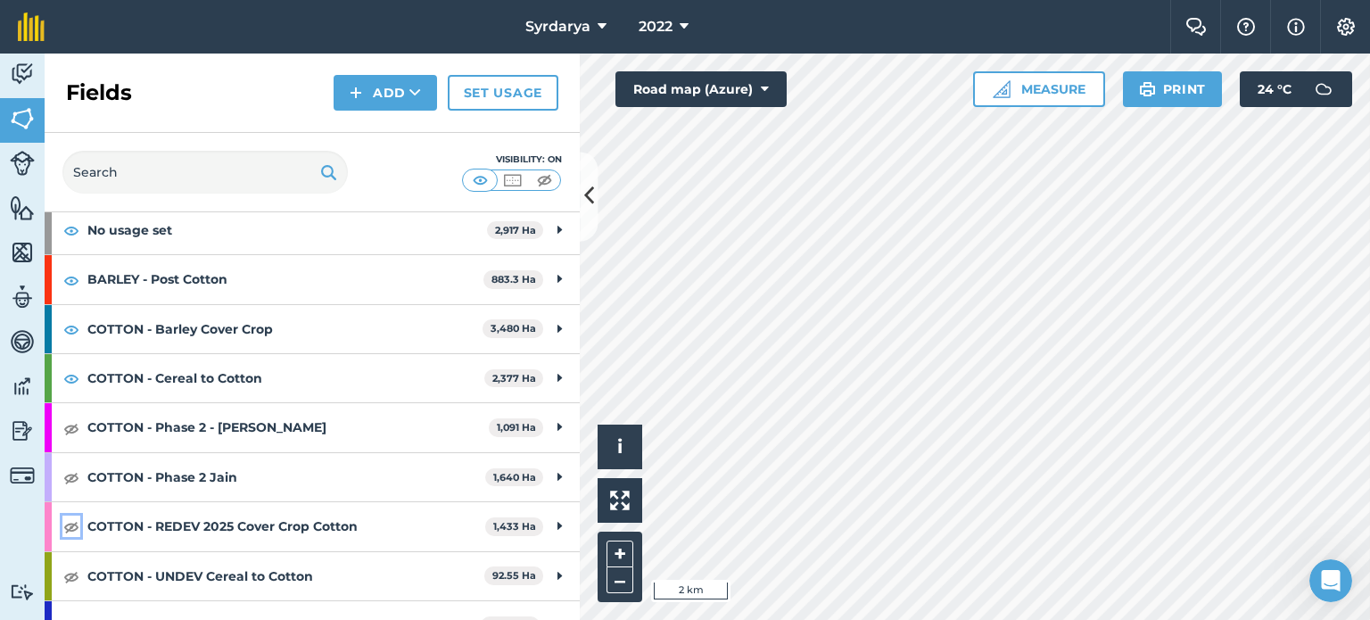
scroll to position [89, 0]
click at [71, 380] on img at bounding box center [71, 378] width 16 height 21
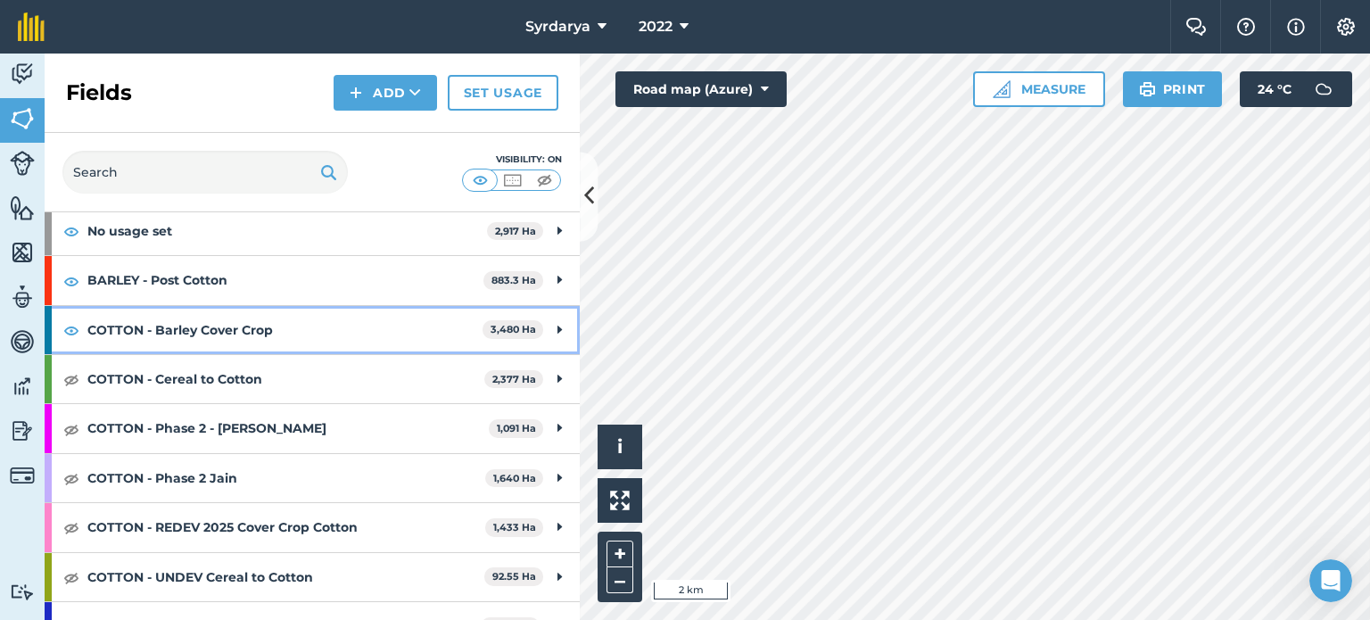
click at [61, 330] on div "COTTON - Barley Cover Crop 3,480 Ha" at bounding box center [312, 330] width 535 height 48
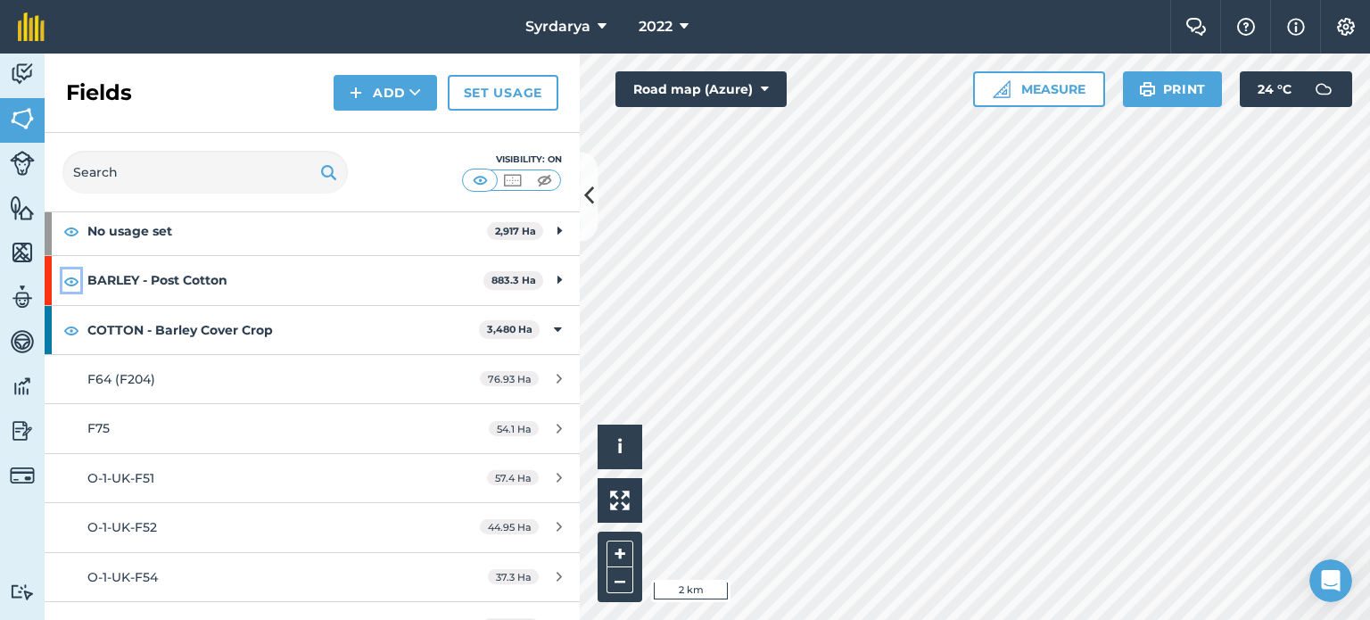
click at [71, 288] on img at bounding box center [71, 280] width 16 height 21
click at [68, 322] on img at bounding box center [71, 329] width 16 height 21
click at [67, 330] on img at bounding box center [71, 329] width 16 height 21
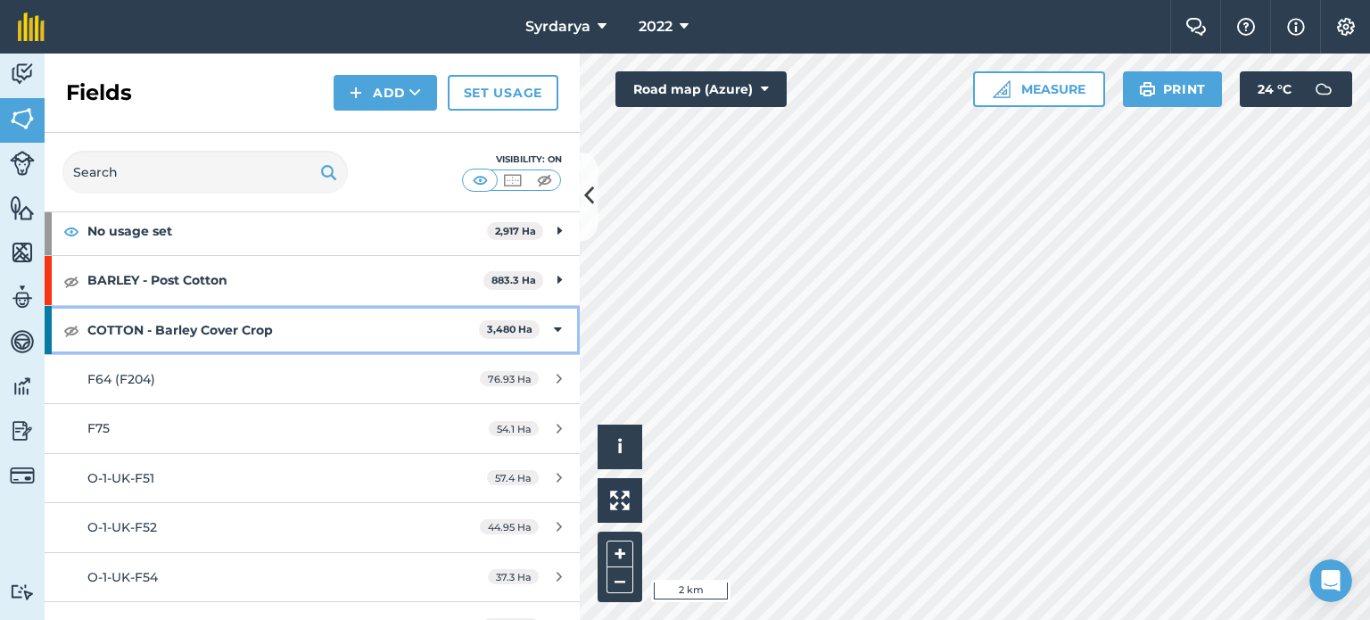
drag, startPoint x: 547, startPoint y: 330, endPoint x: 507, endPoint y: 328, distance: 39.3
click at [554, 330] on icon at bounding box center [558, 330] width 8 height 20
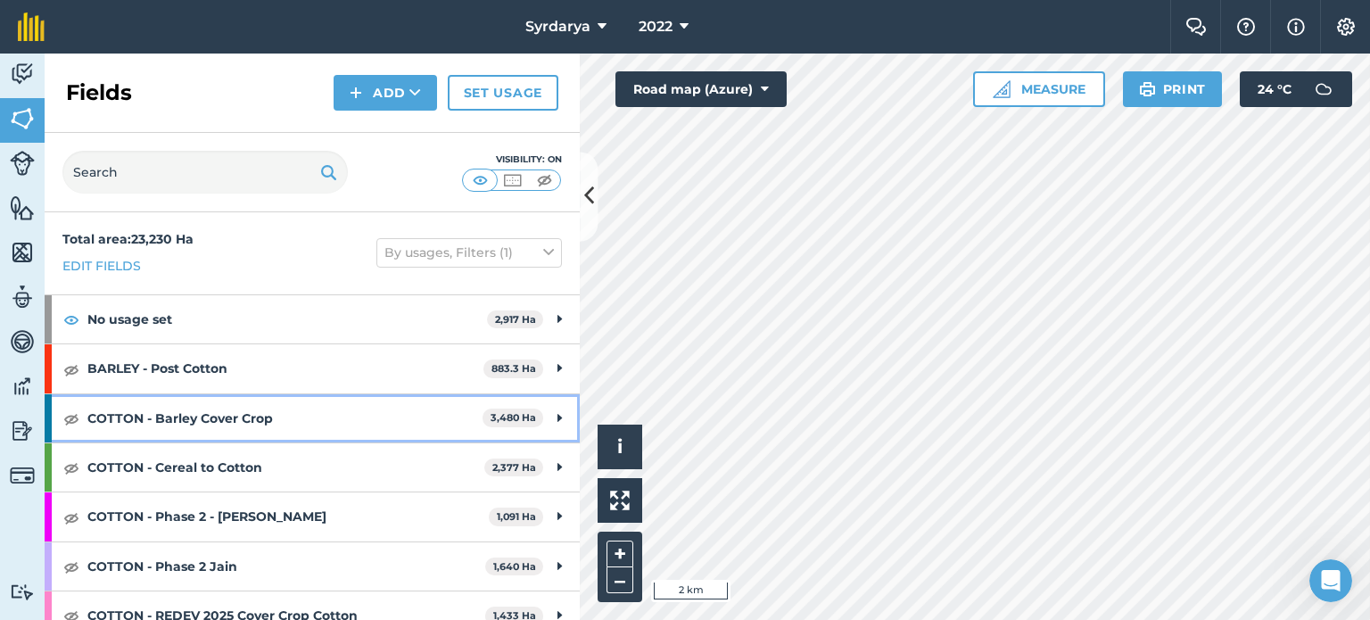
scroll to position [0, 0]
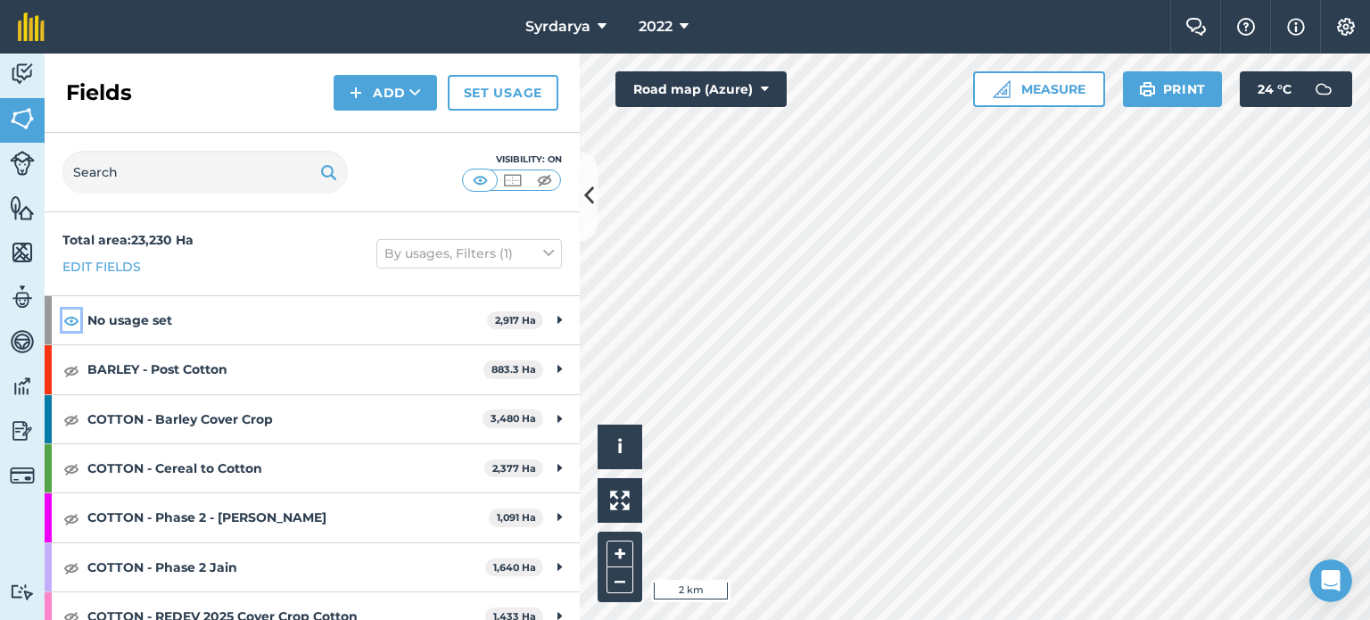
click at [71, 313] on img at bounding box center [71, 319] width 16 height 21
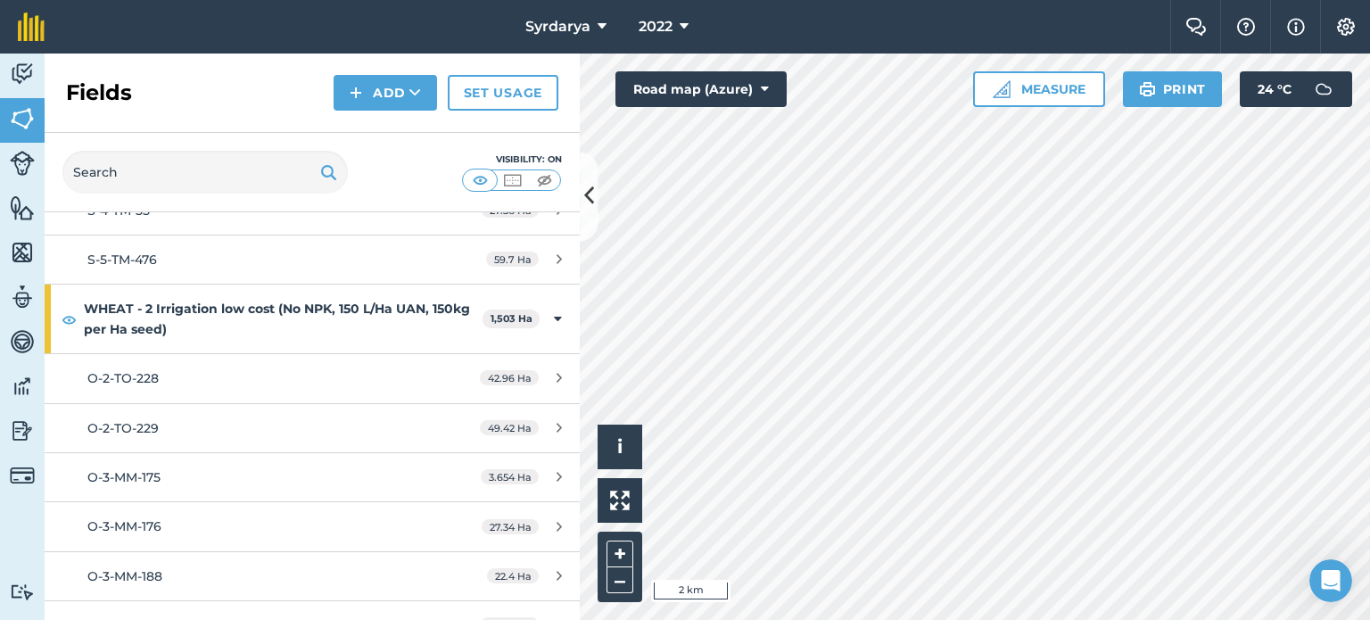
scroll to position [3121, 0]
drag, startPoint x: 74, startPoint y: 307, endPoint x: 249, endPoint y: 349, distance: 179.7
click at [74, 310] on img at bounding box center [69, 320] width 15 height 21
click at [554, 311] on icon at bounding box center [558, 321] width 8 height 20
click at [74, 370] on img at bounding box center [71, 380] width 16 height 21
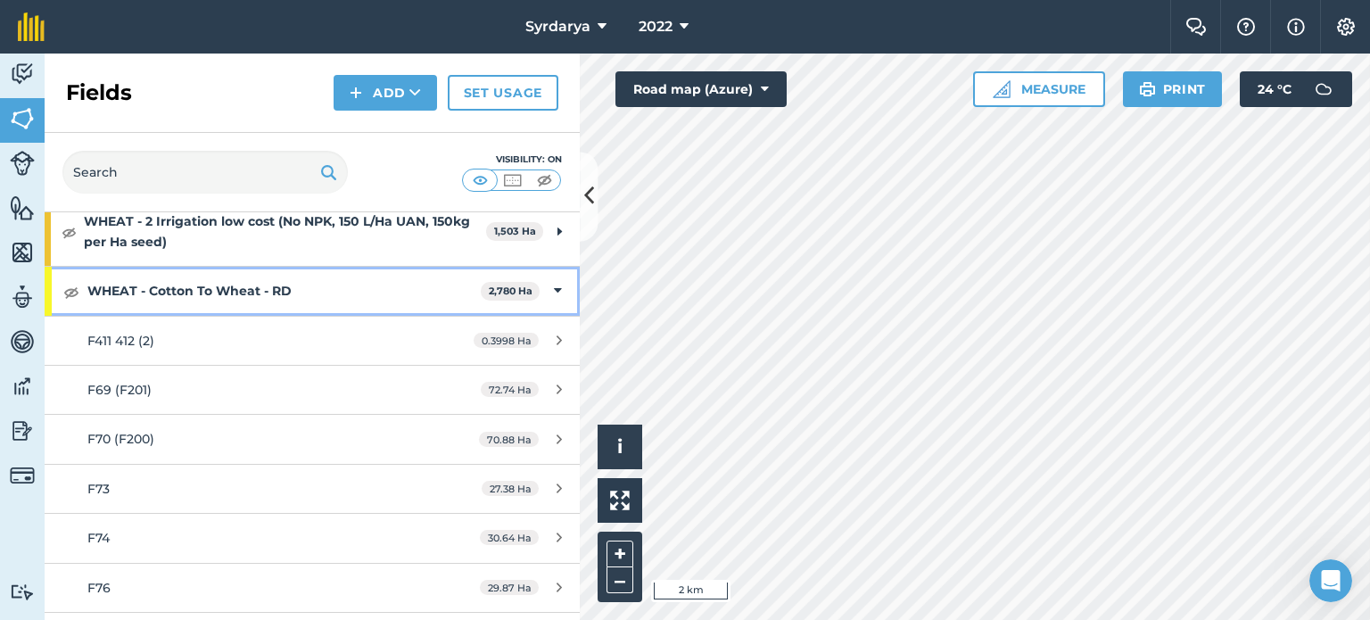
click at [554, 286] on icon at bounding box center [558, 291] width 8 height 20
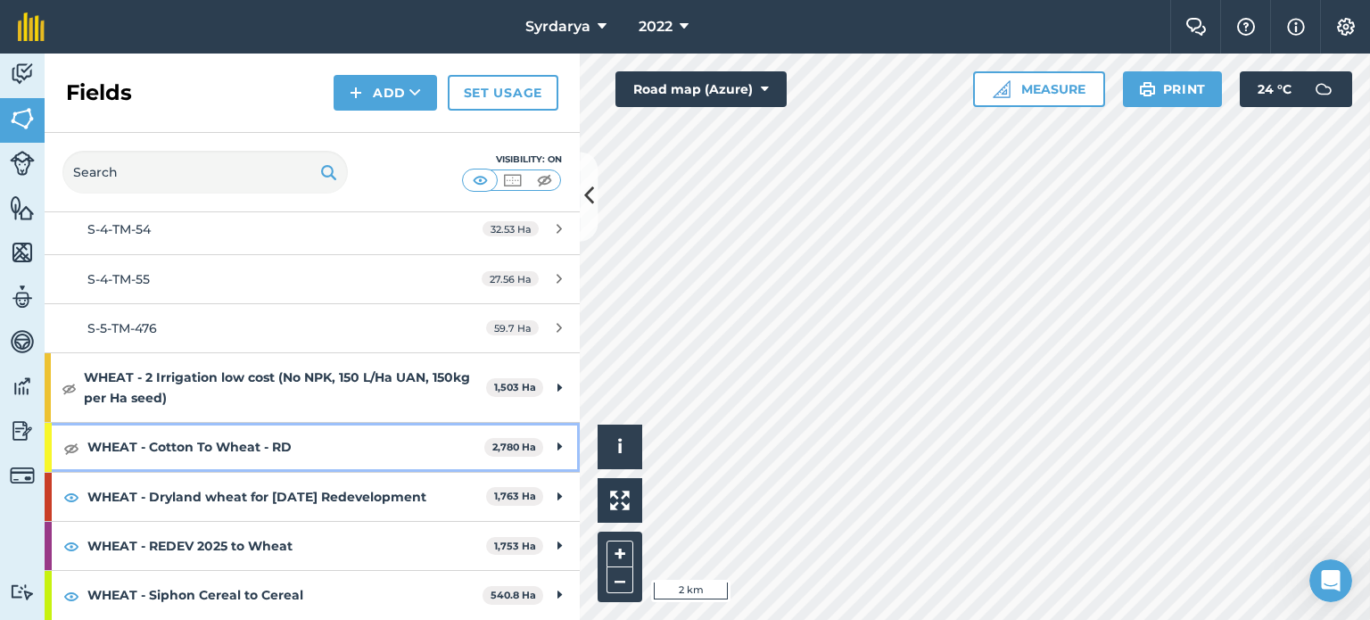
scroll to position [3042, 0]
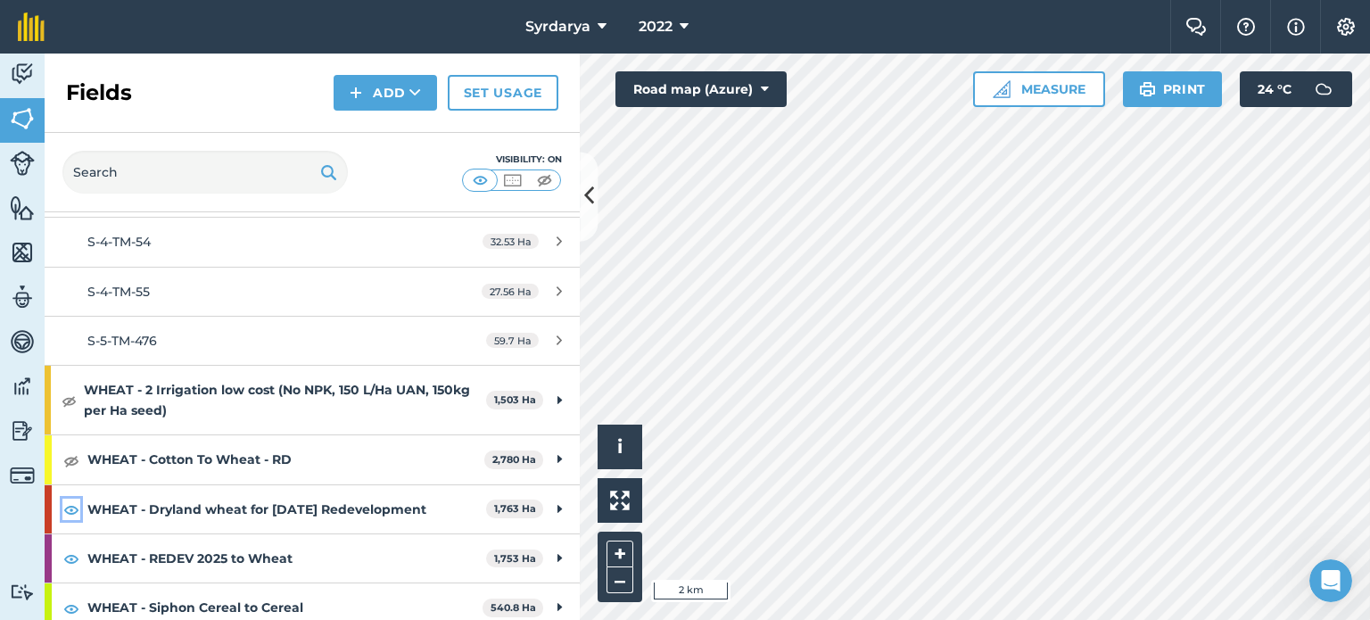
click at [76, 498] on img at bounding box center [71, 508] width 16 height 21
click at [73, 547] on img at bounding box center [71, 557] width 16 height 21
click at [74, 602] on img at bounding box center [71, 607] width 16 height 21
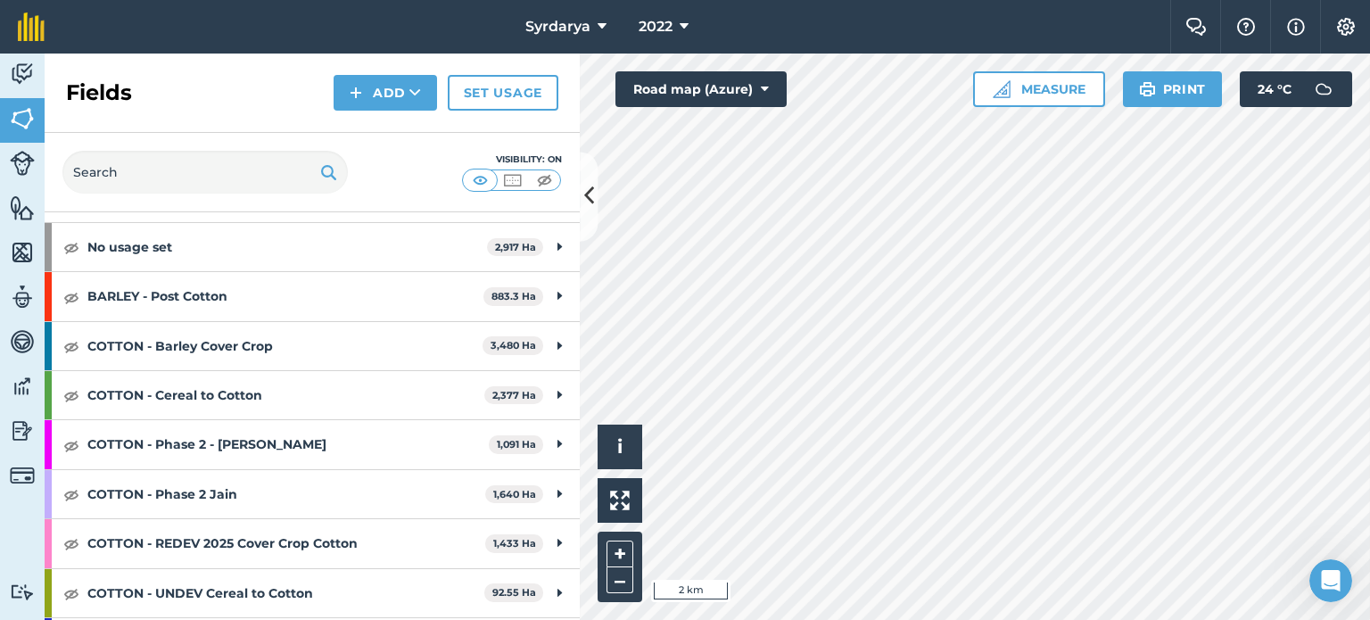
scroll to position [0, 0]
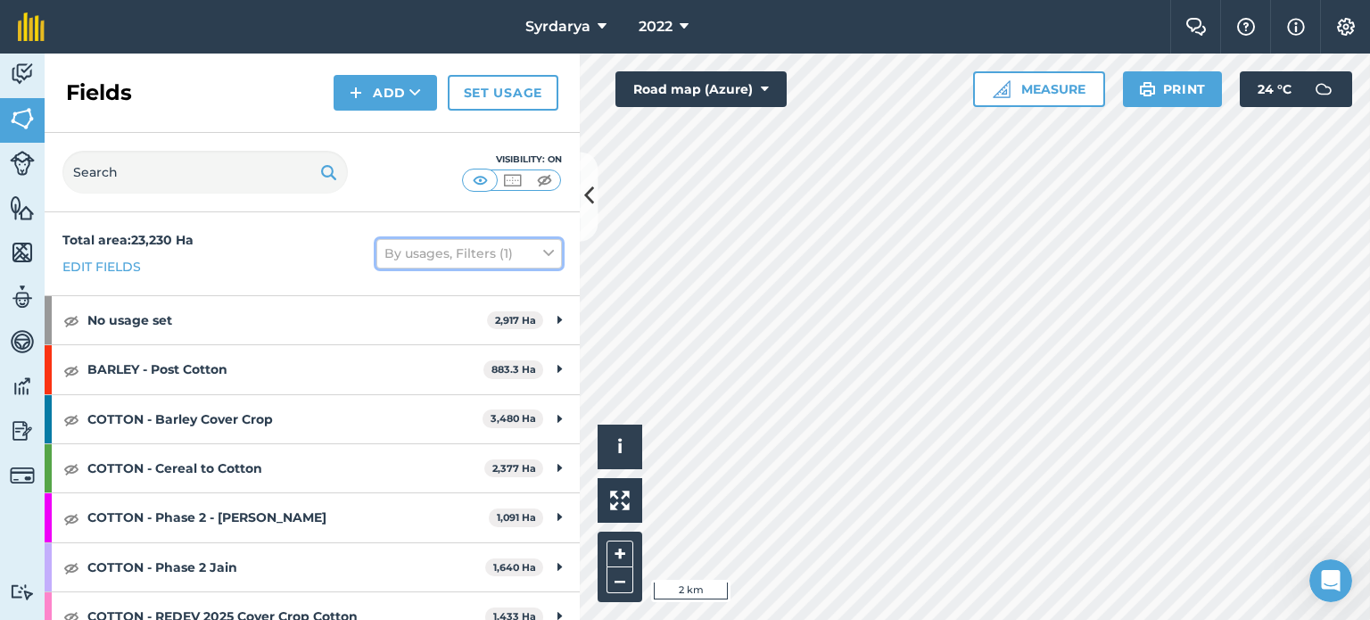
click at [541, 251] on button "By usages, Filters (1)" at bounding box center [468, 253] width 185 height 29
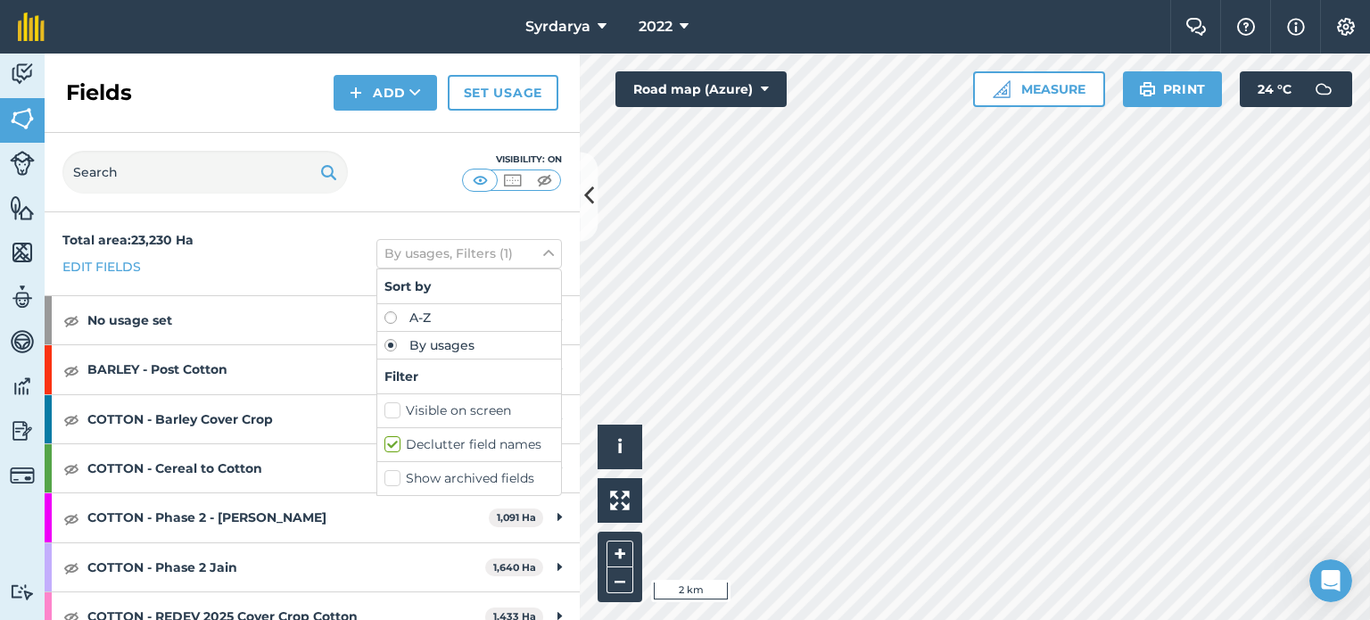
click at [424, 410] on label "Visible on screen" at bounding box center [468, 410] width 169 height 19
click at [396, 410] on input "Visible on screen" at bounding box center [390, 407] width 12 height 12
checkbox input "true"
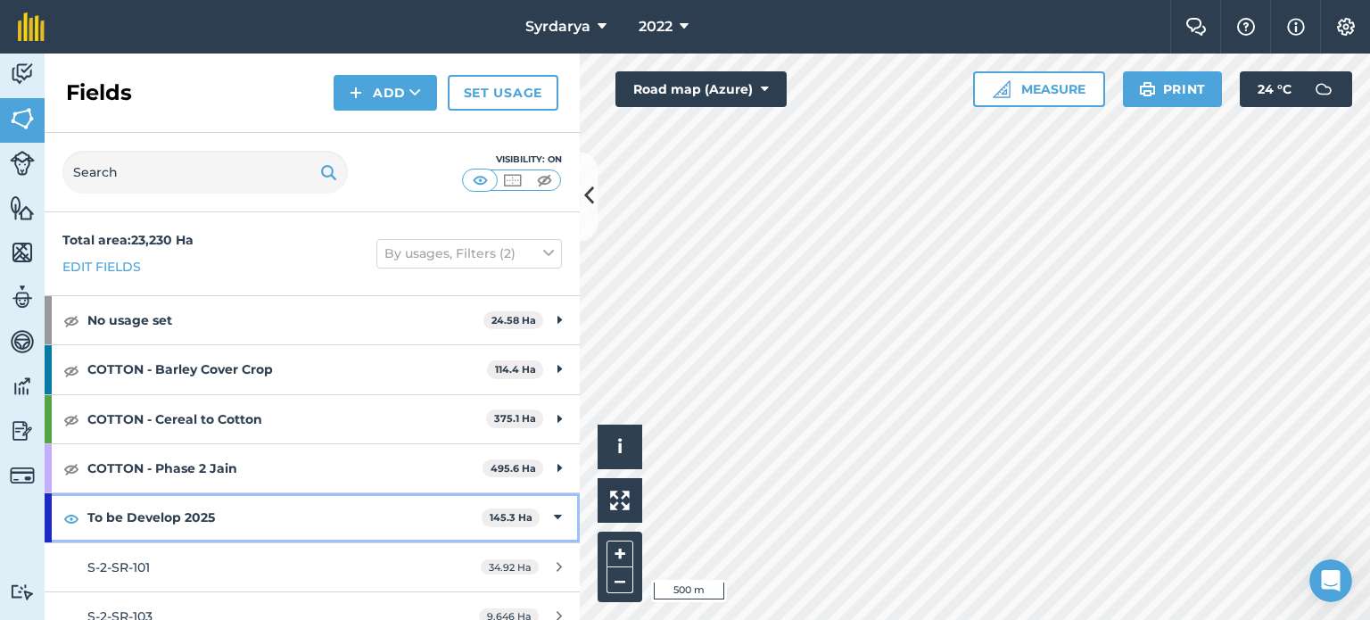
click at [554, 513] on icon at bounding box center [558, 517] width 8 height 20
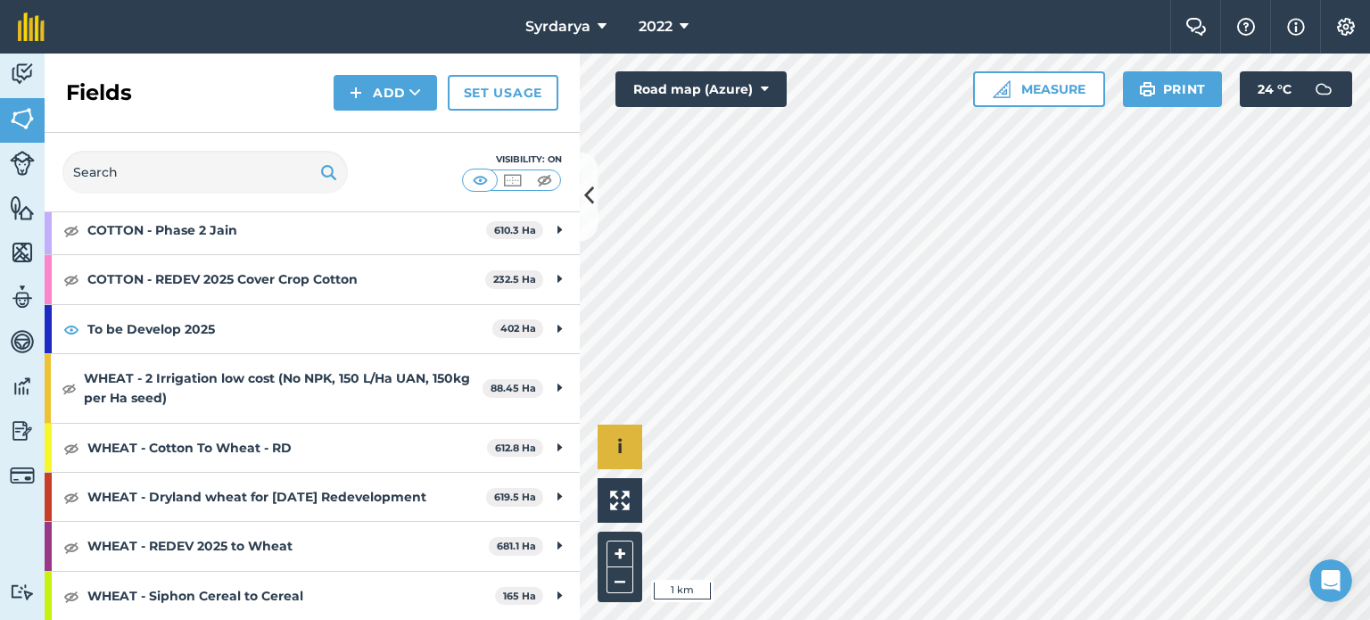
scroll to position [334, 0]
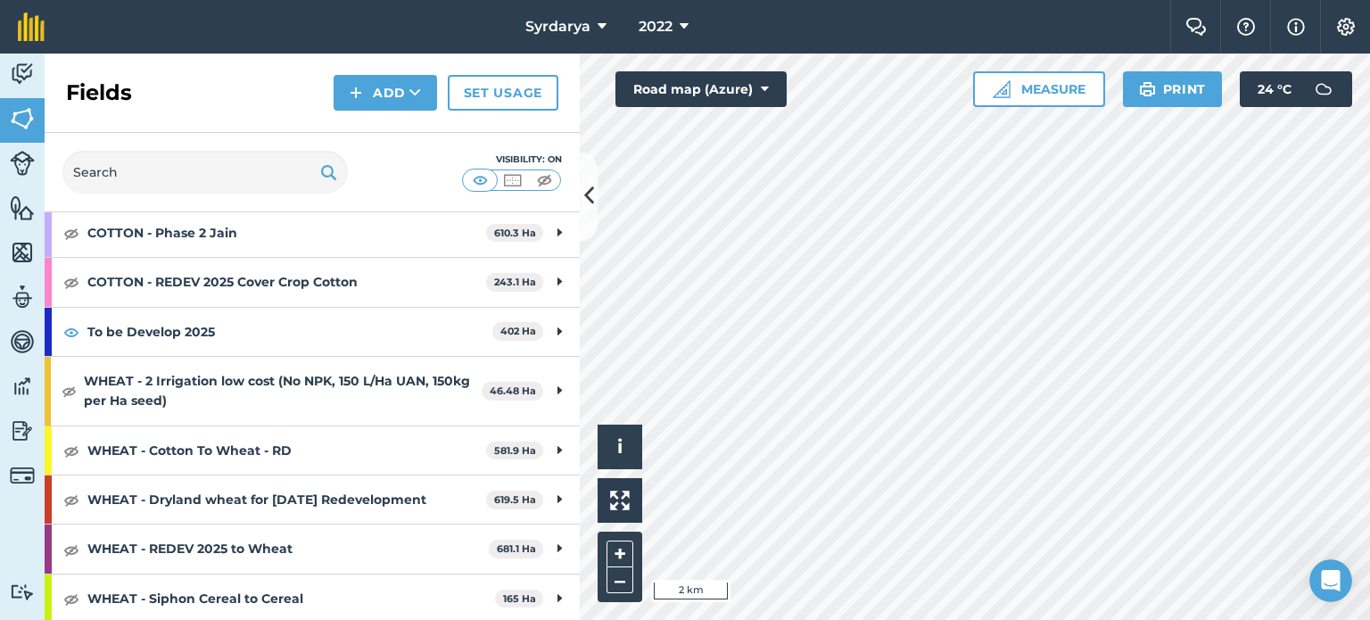
click at [1006, 619] on html "Syrdarya 2022 Farm Chat Help Info Settings Syrdarya - 2022 Reproduced with the …" at bounding box center [685, 310] width 1370 height 620
